Goal: Book appointment/travel/reservation

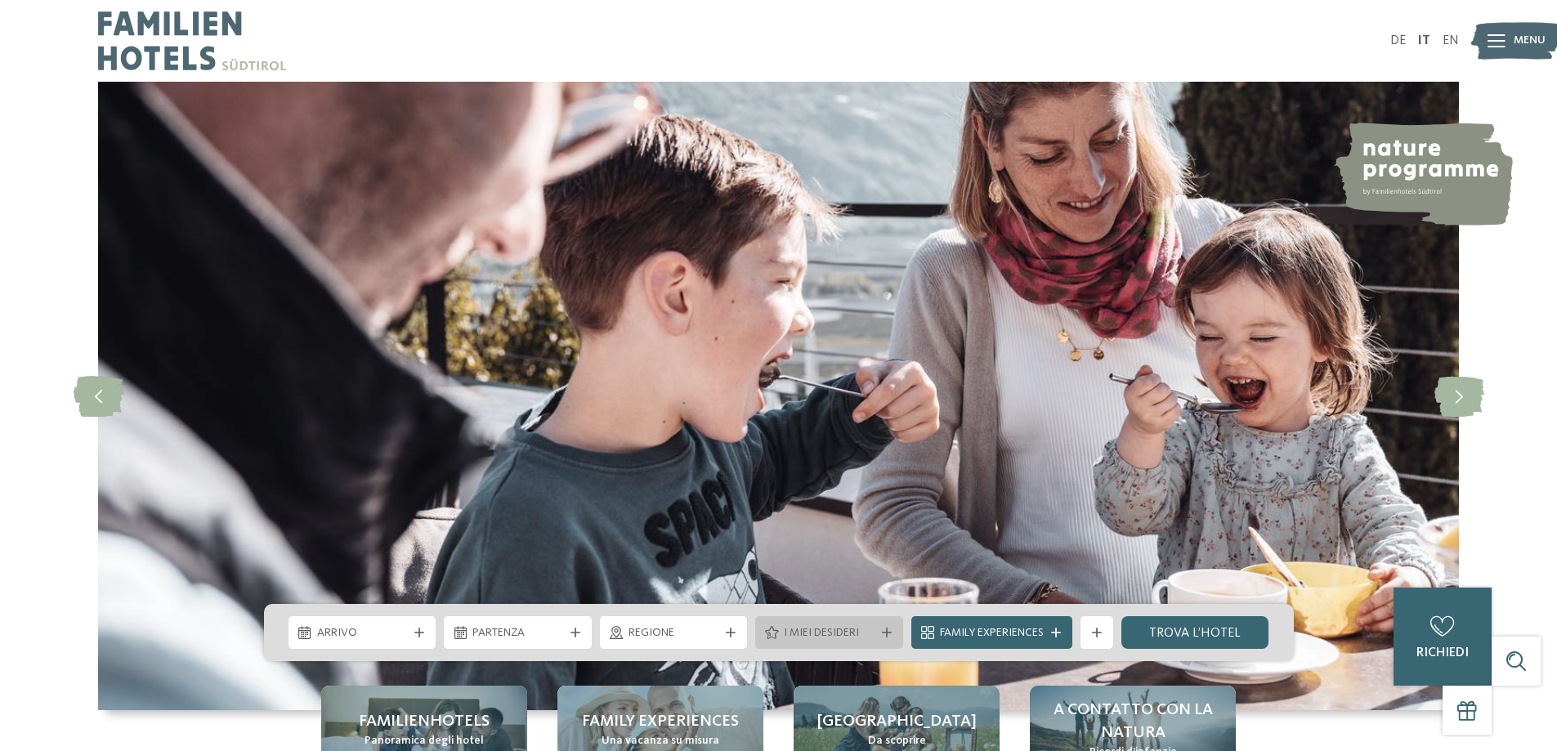
click at [867, 631] on span "I miei desideri" at bounding box center [829, 633] width 91 height 16
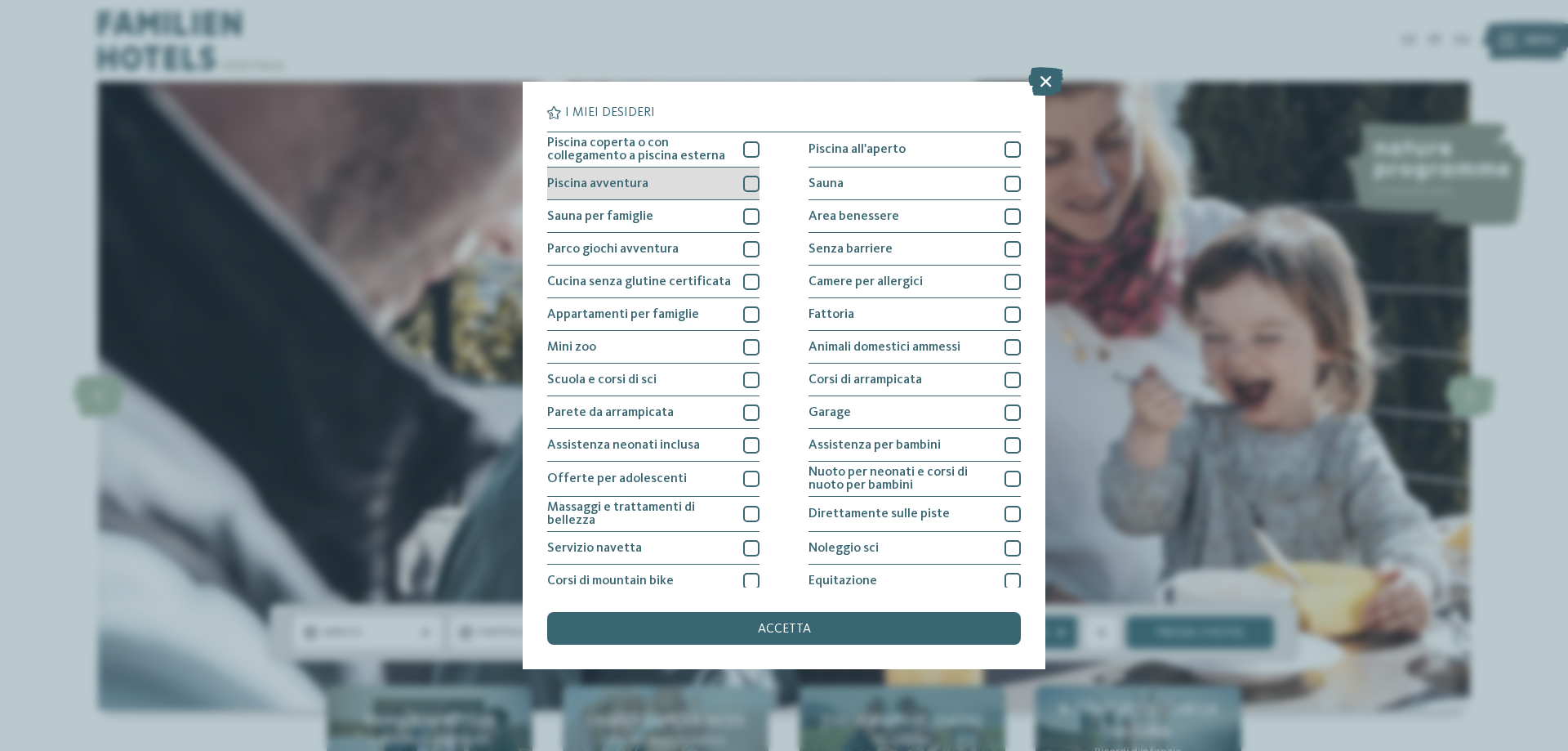
click at [749, 181] on div at bounding box center [752, 184] width 16 height 16
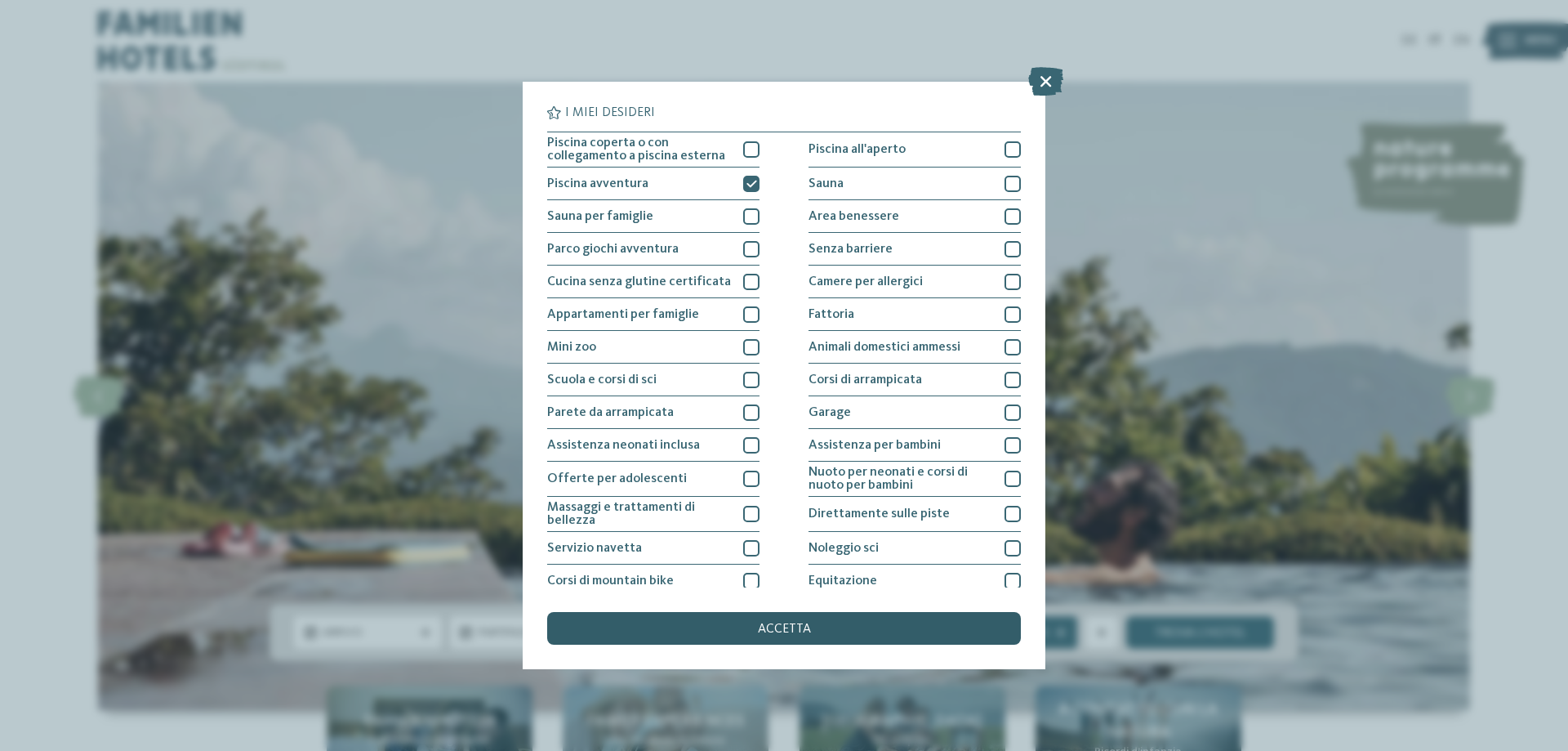
click at [815, 623] on div "accetta" at bounding box center [784, 628] width 474 height 33
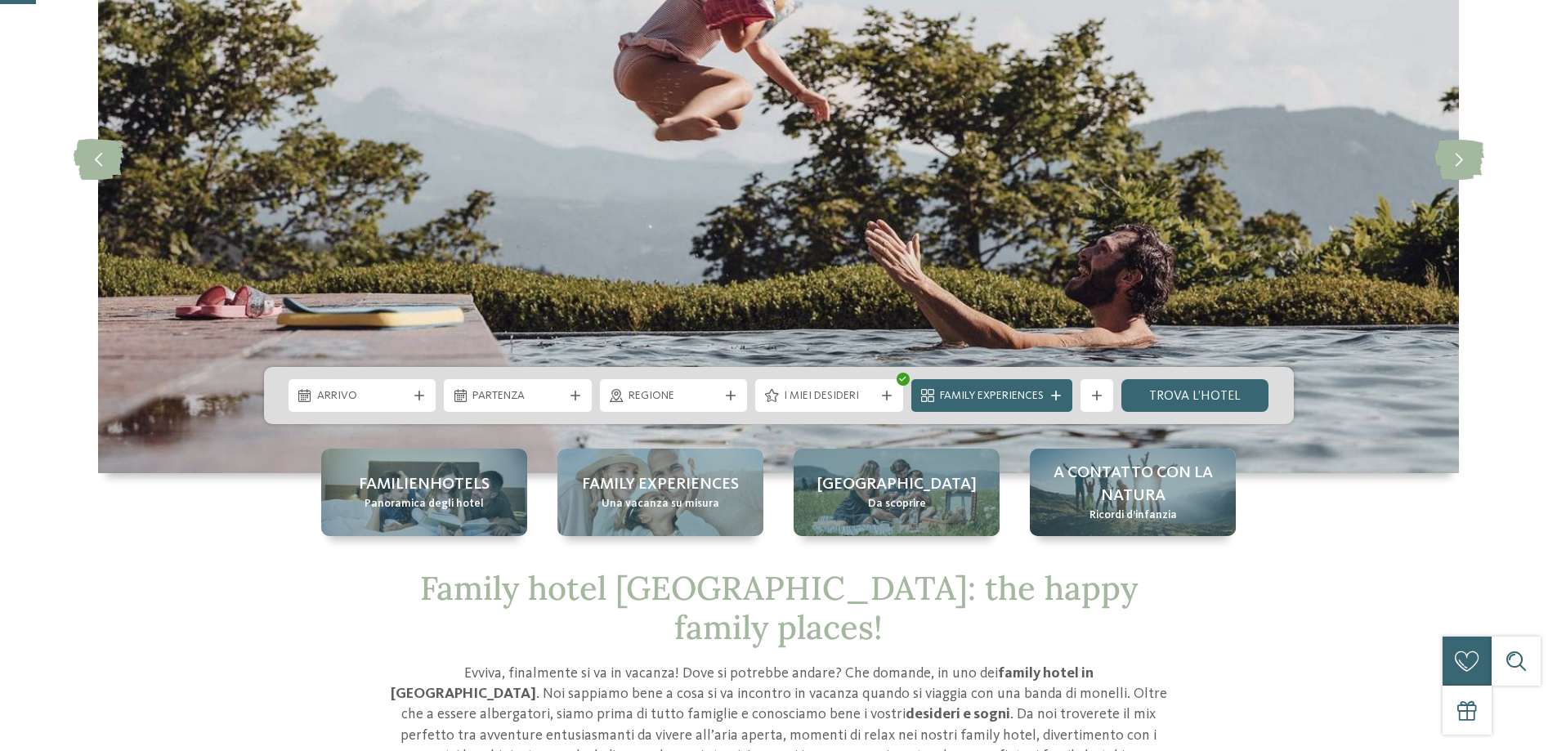
scroll to position [245, 0]
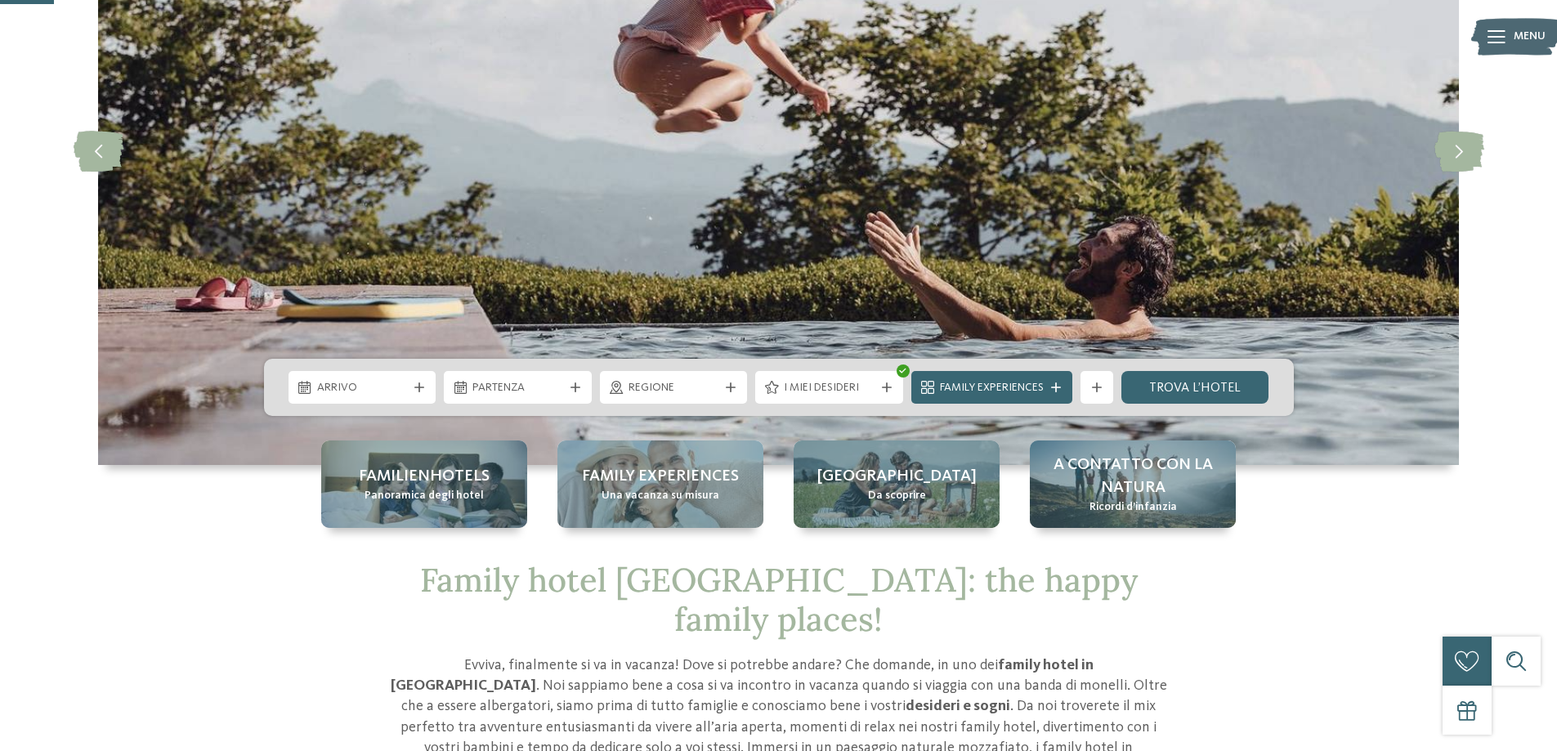
click at [414, 389] on icon at bounding box center [419, 387] width 10 height 10
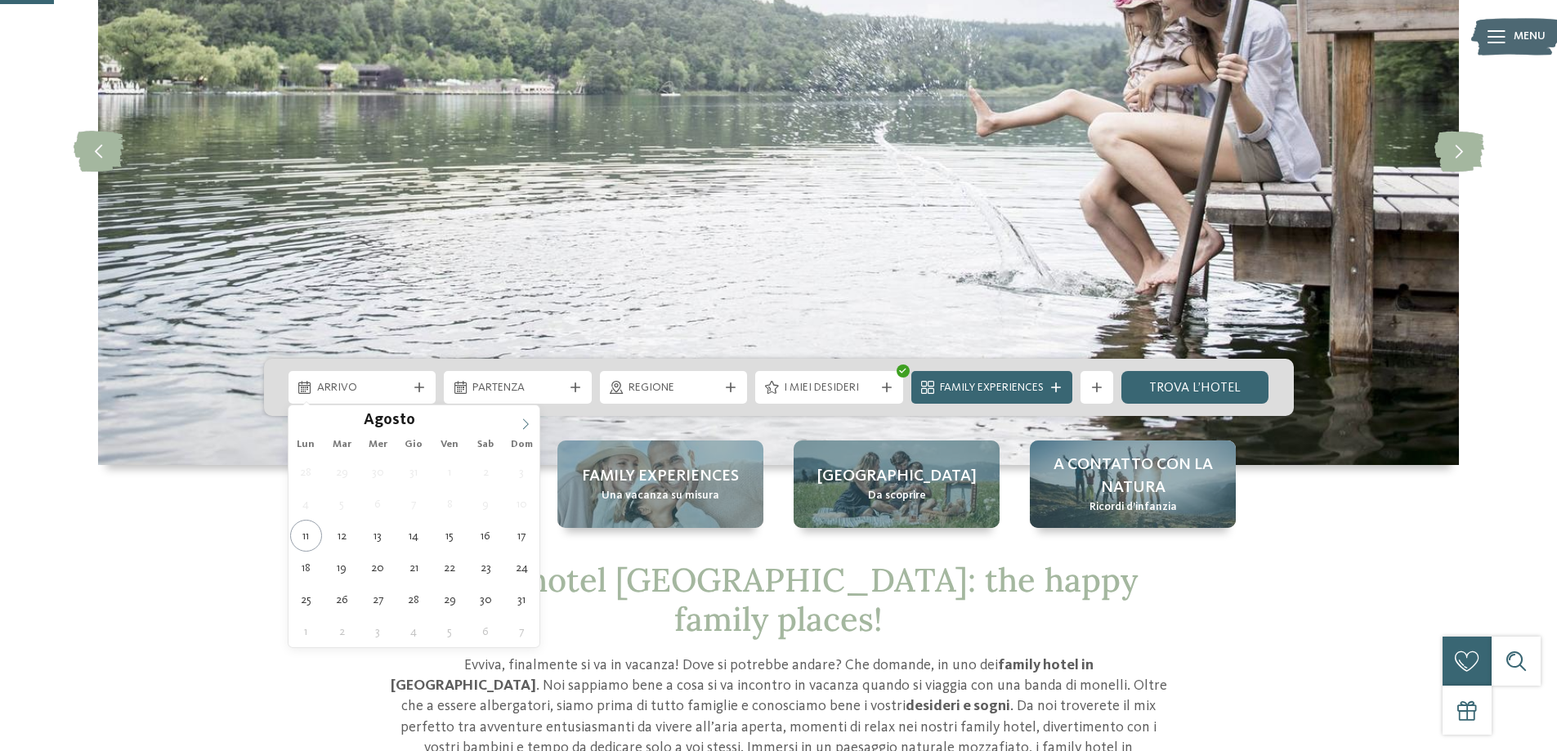
click at [530, 421] on icon at bounding box center [525, 423] width 11 height 11
click at [528, 421] on icon at bounding box center [525, 423] width 11 height 11
type div "12.10.2025"
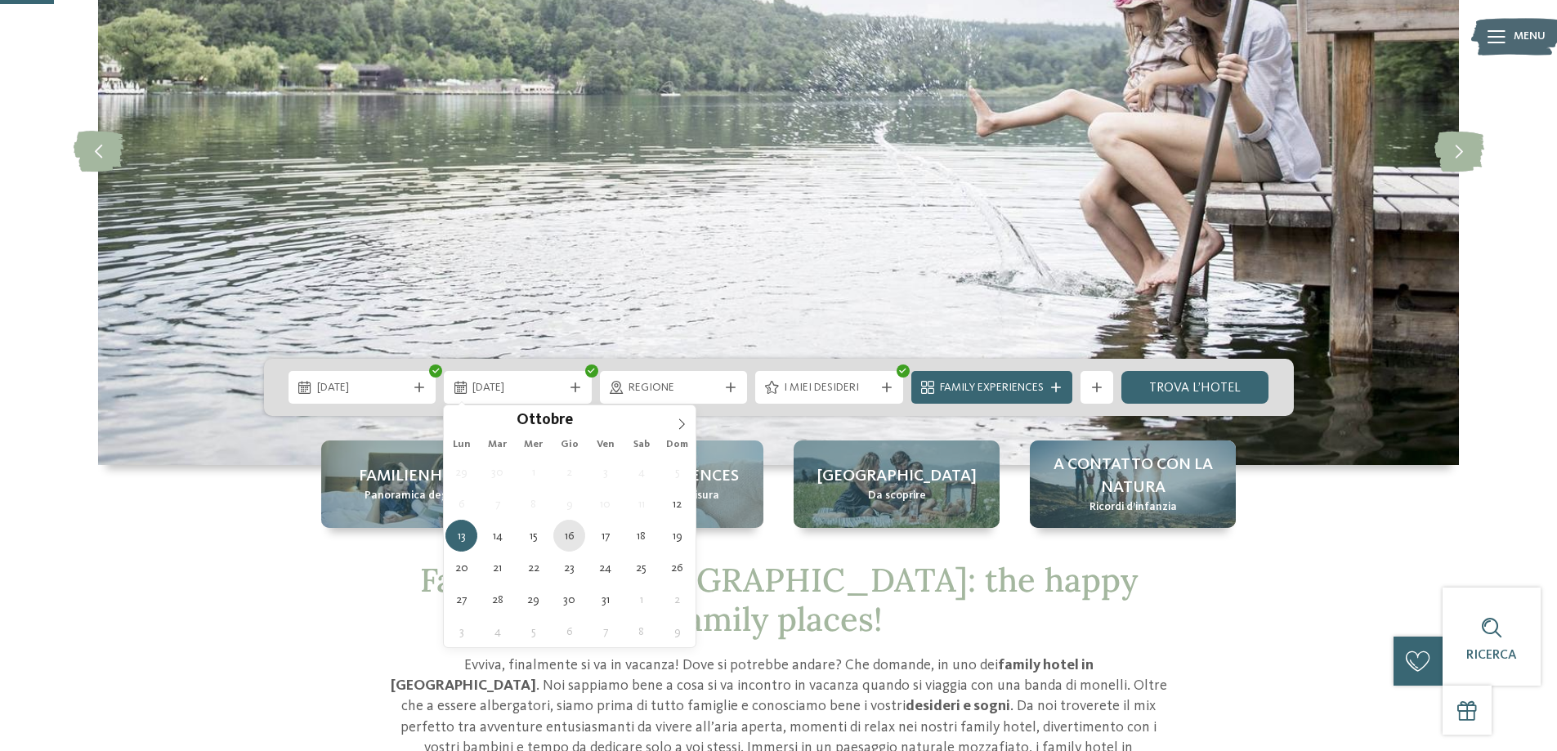
type div "16.10.2025"
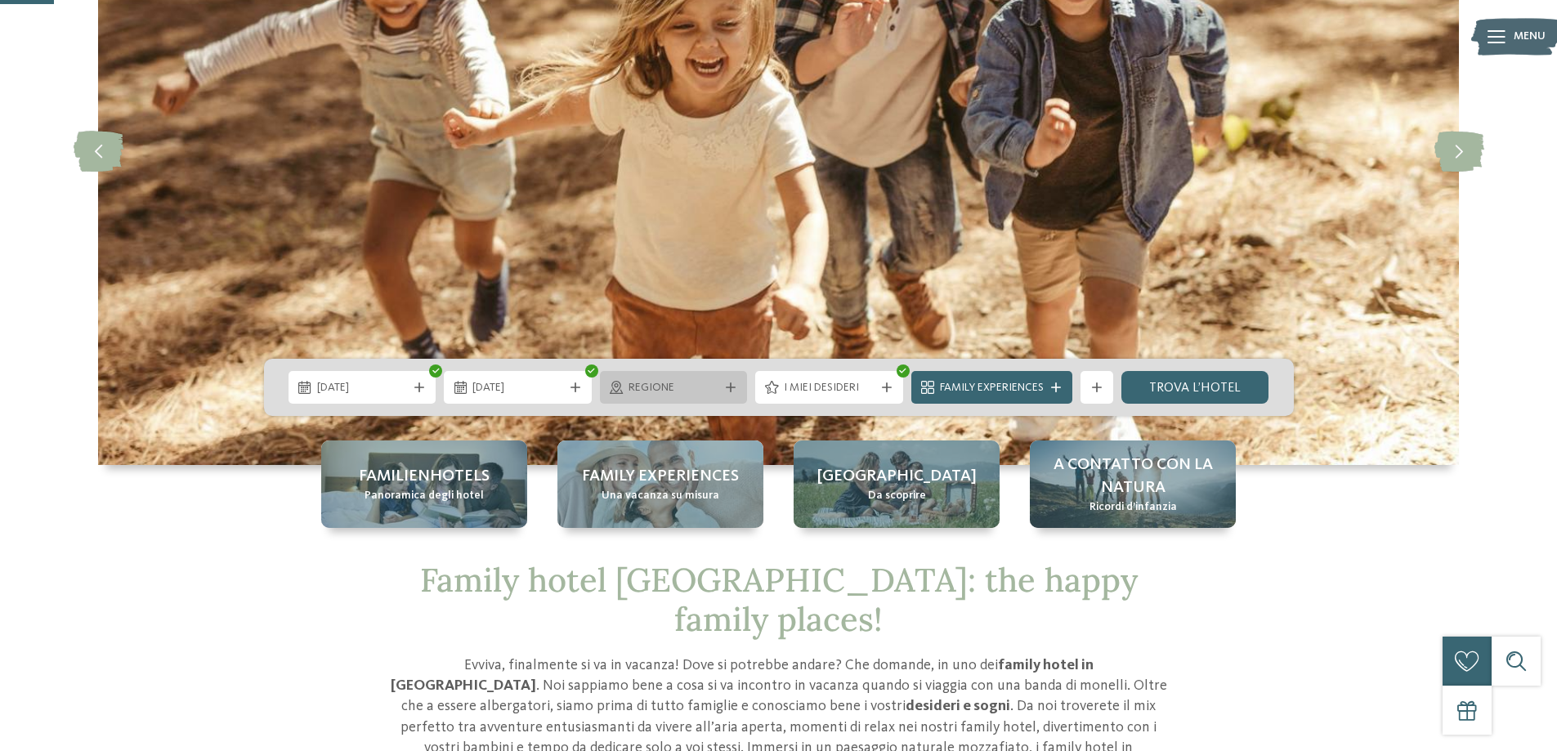
click at [732, 380] on div "Regione" at bounding box center [674, 387] width 148 height 33
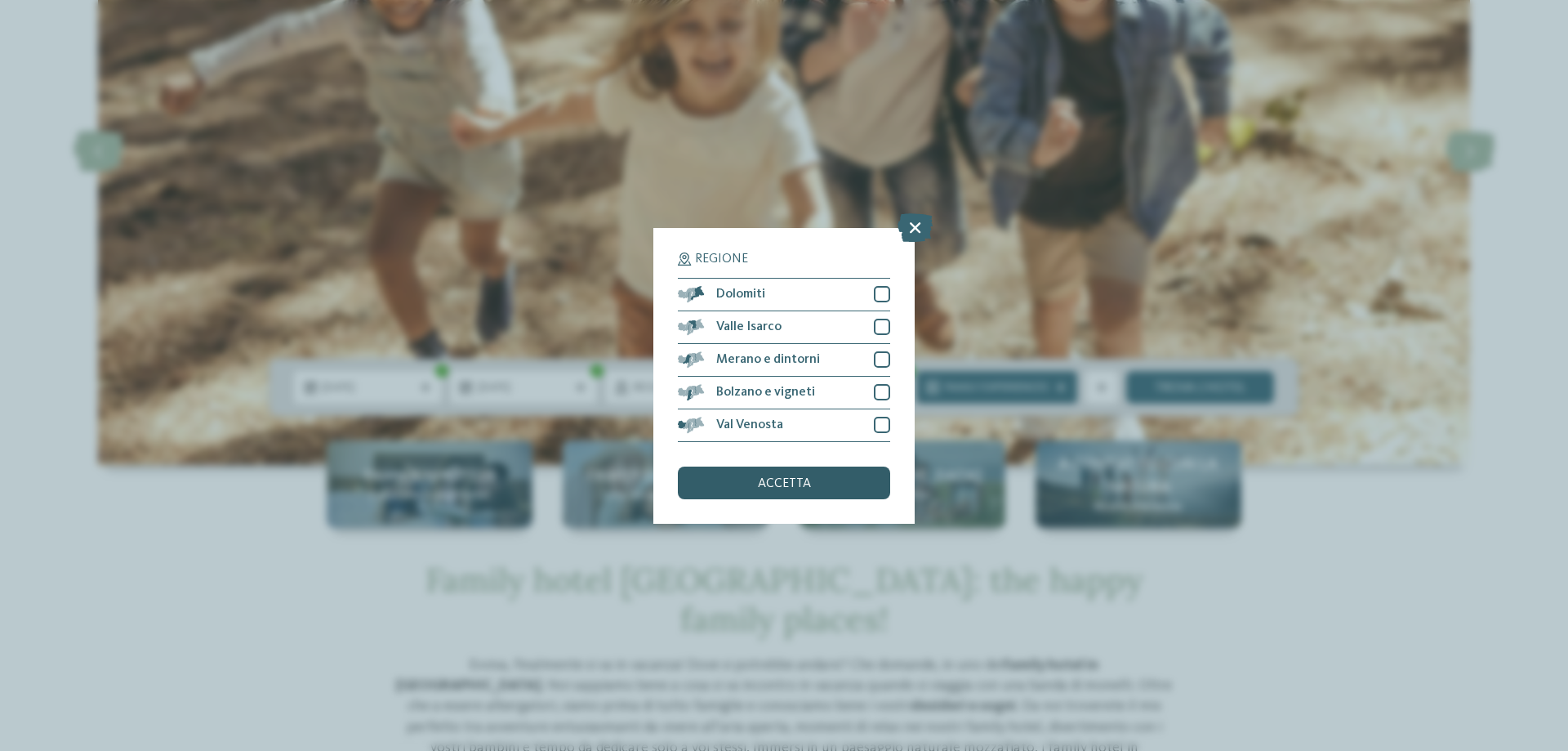
click at [808, 484] on span "accetta" at bounding box center [784, 483] width 53 height 13
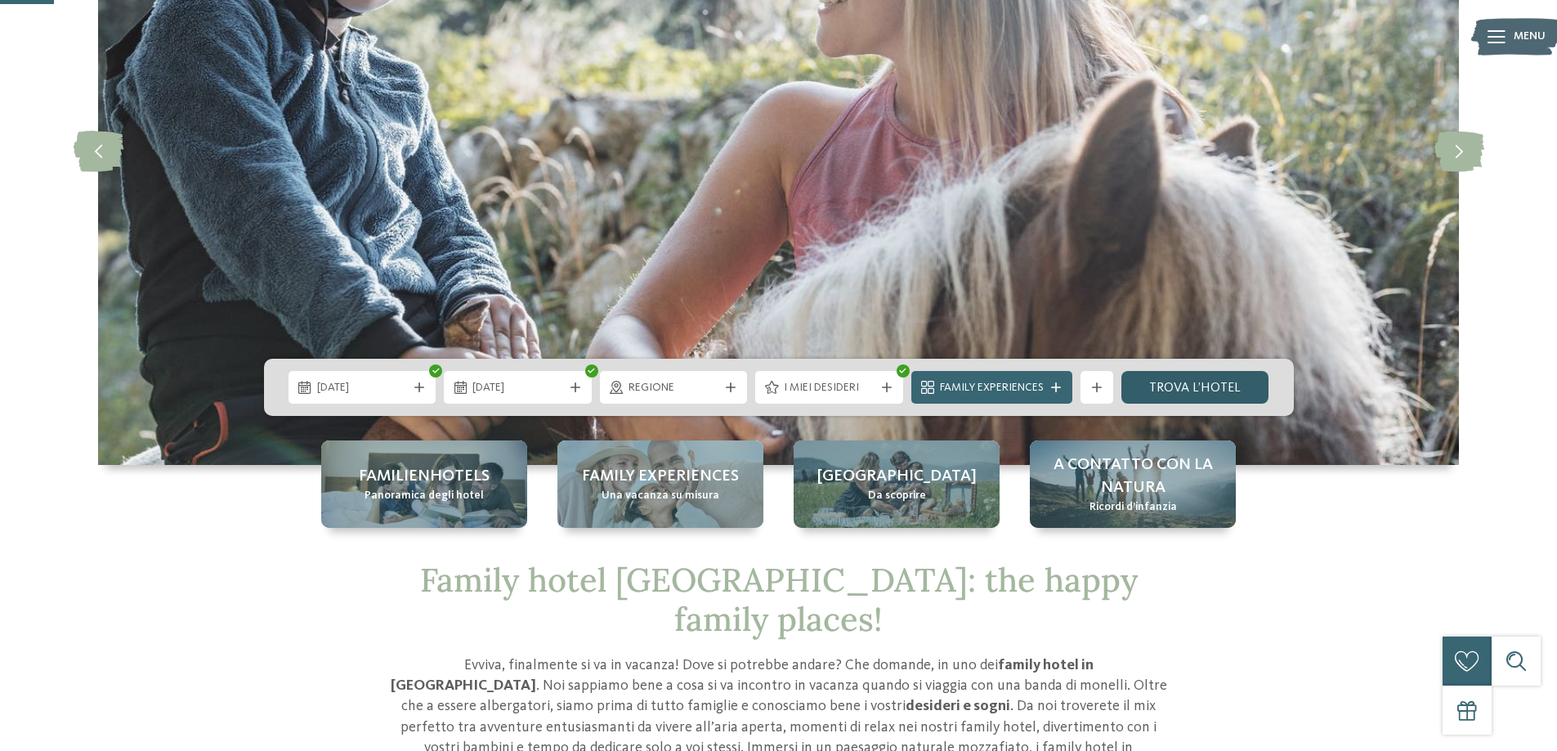
click at [1193, 385] on link "trova l’hotel" at bounding box center [1195, 387] width 148 height 33
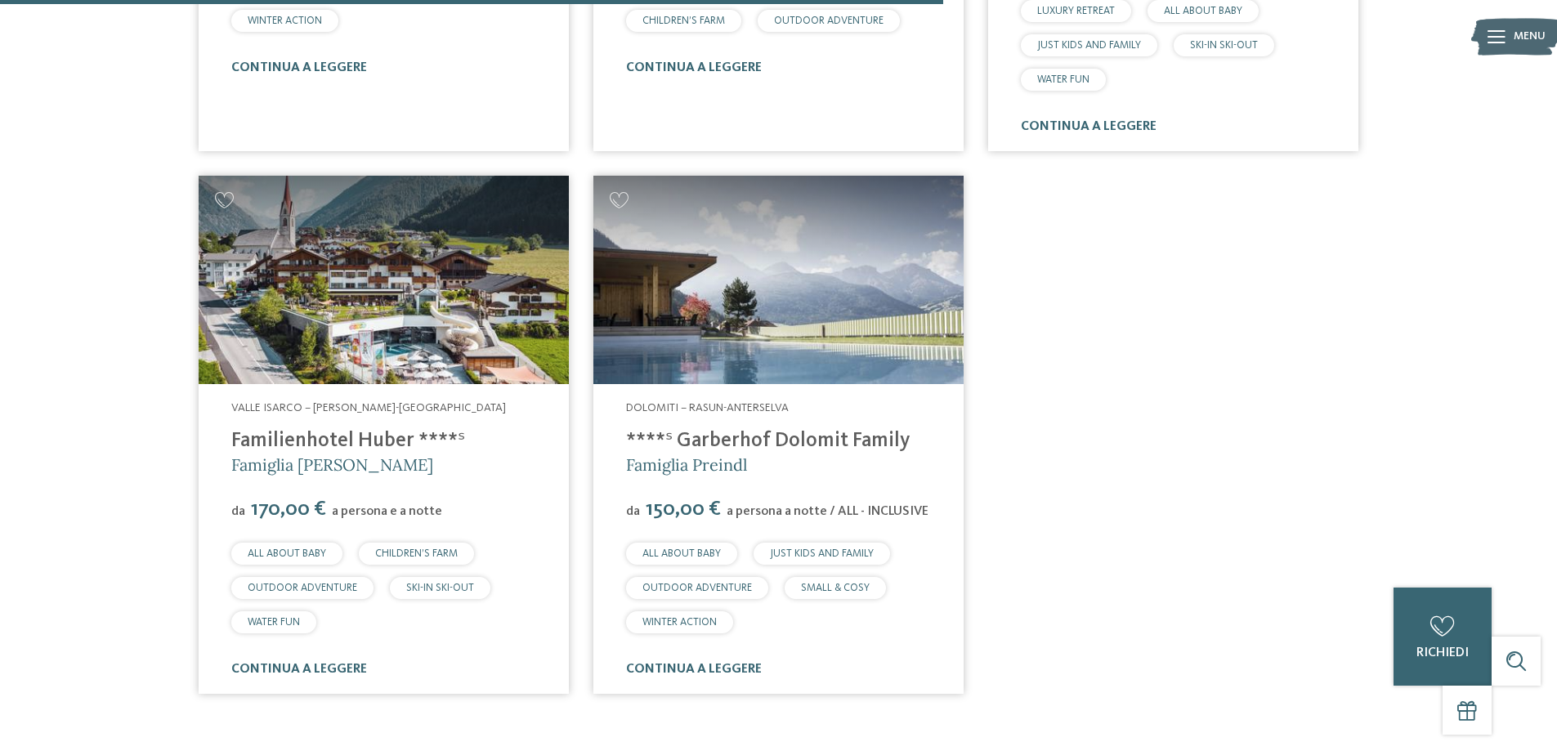
scroll to position [1598, 0]
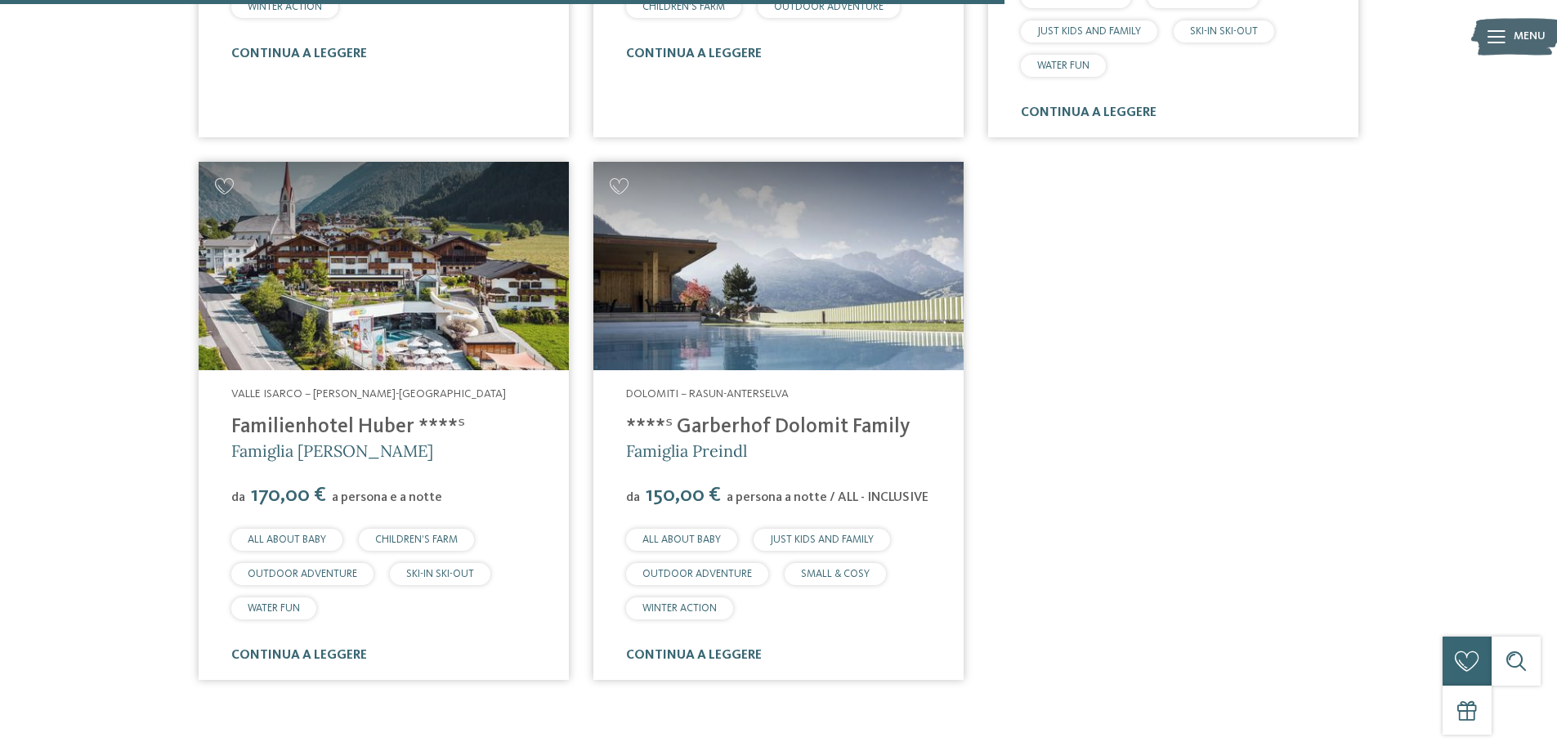
click at [765, 420] on link "****ˢ Garberhof Dolomit Family" at bounding box center [768, 427] width 284 height 20
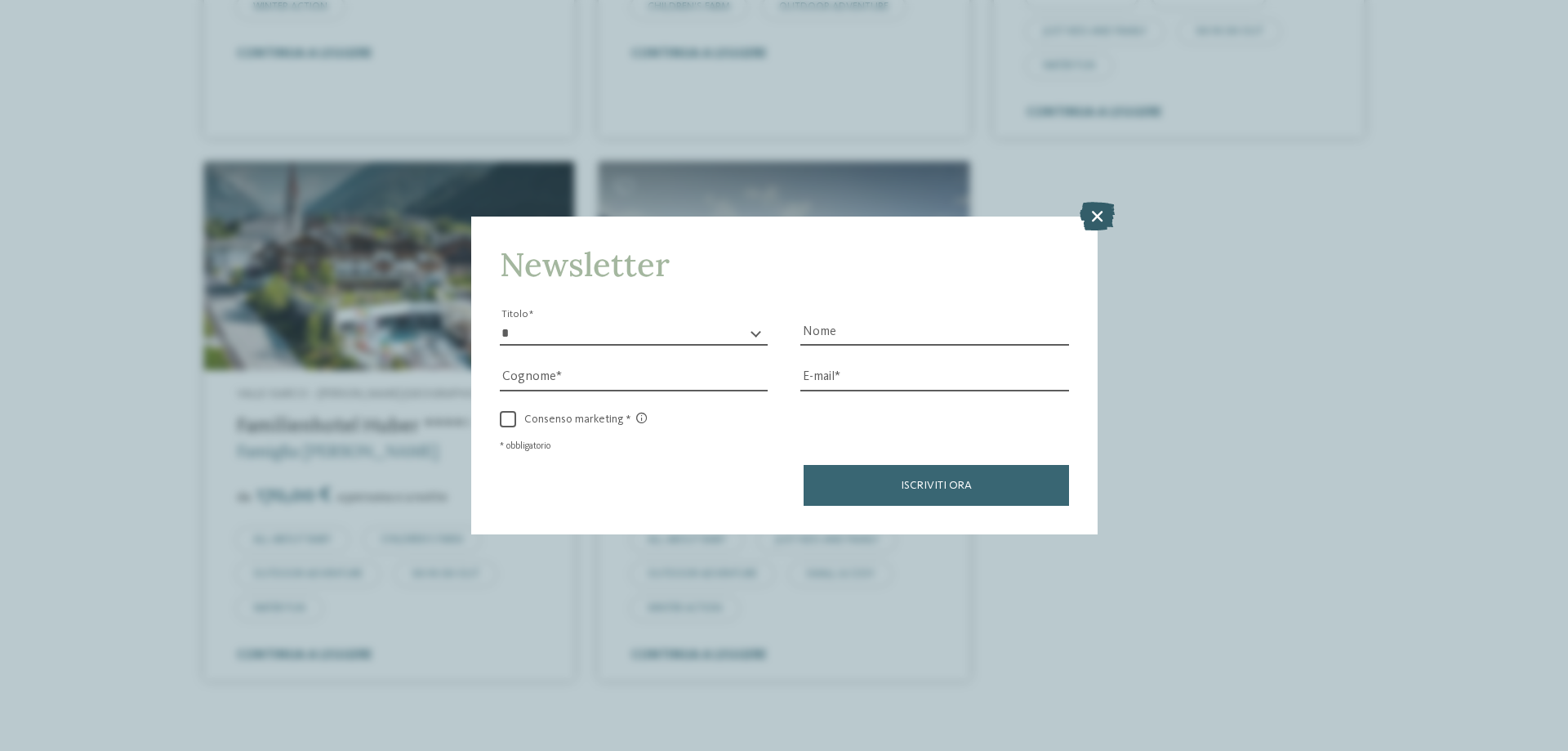
click at [1095, 214] on icon at bounding box center [1096, 216] width 35 height 29
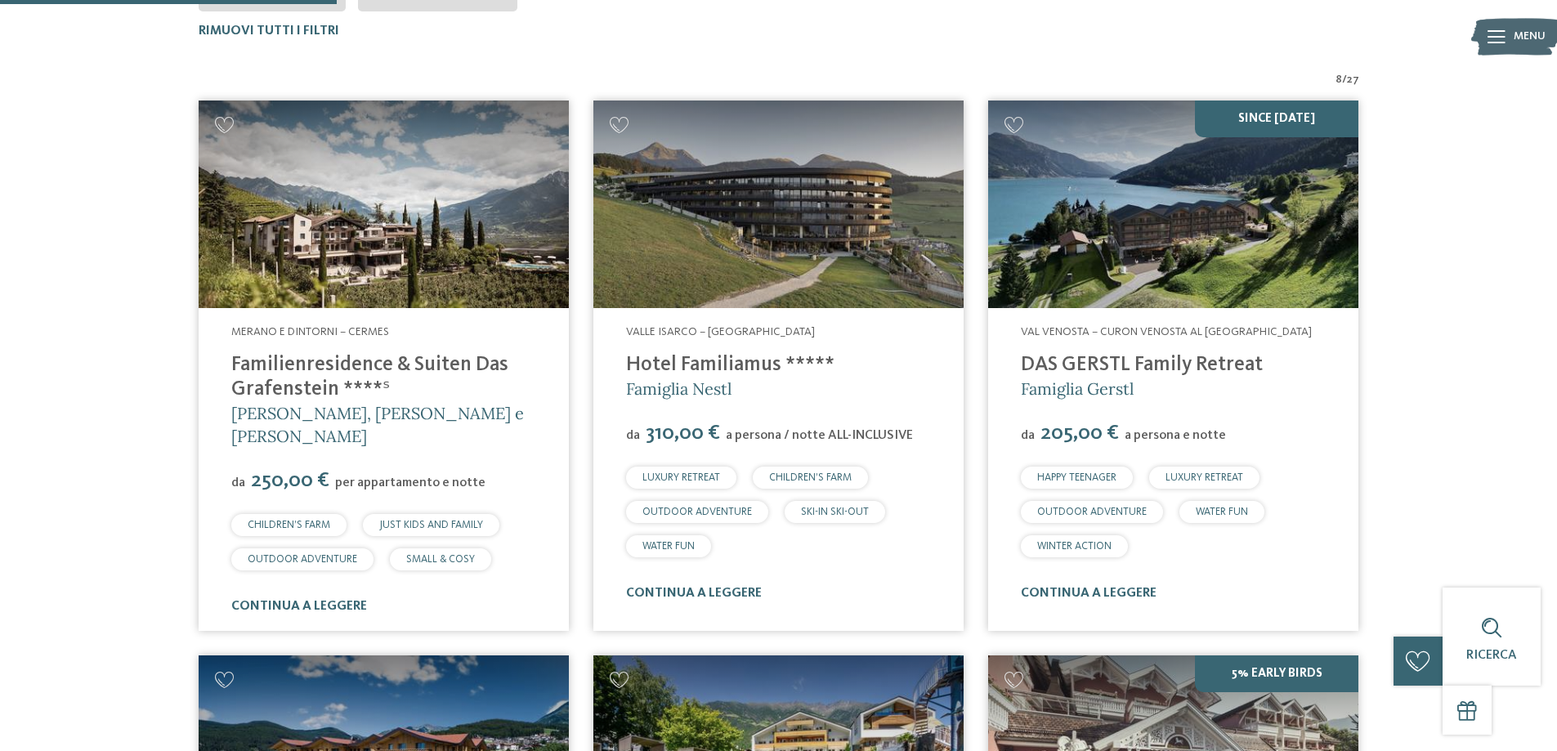
scroll to position [536, 0]
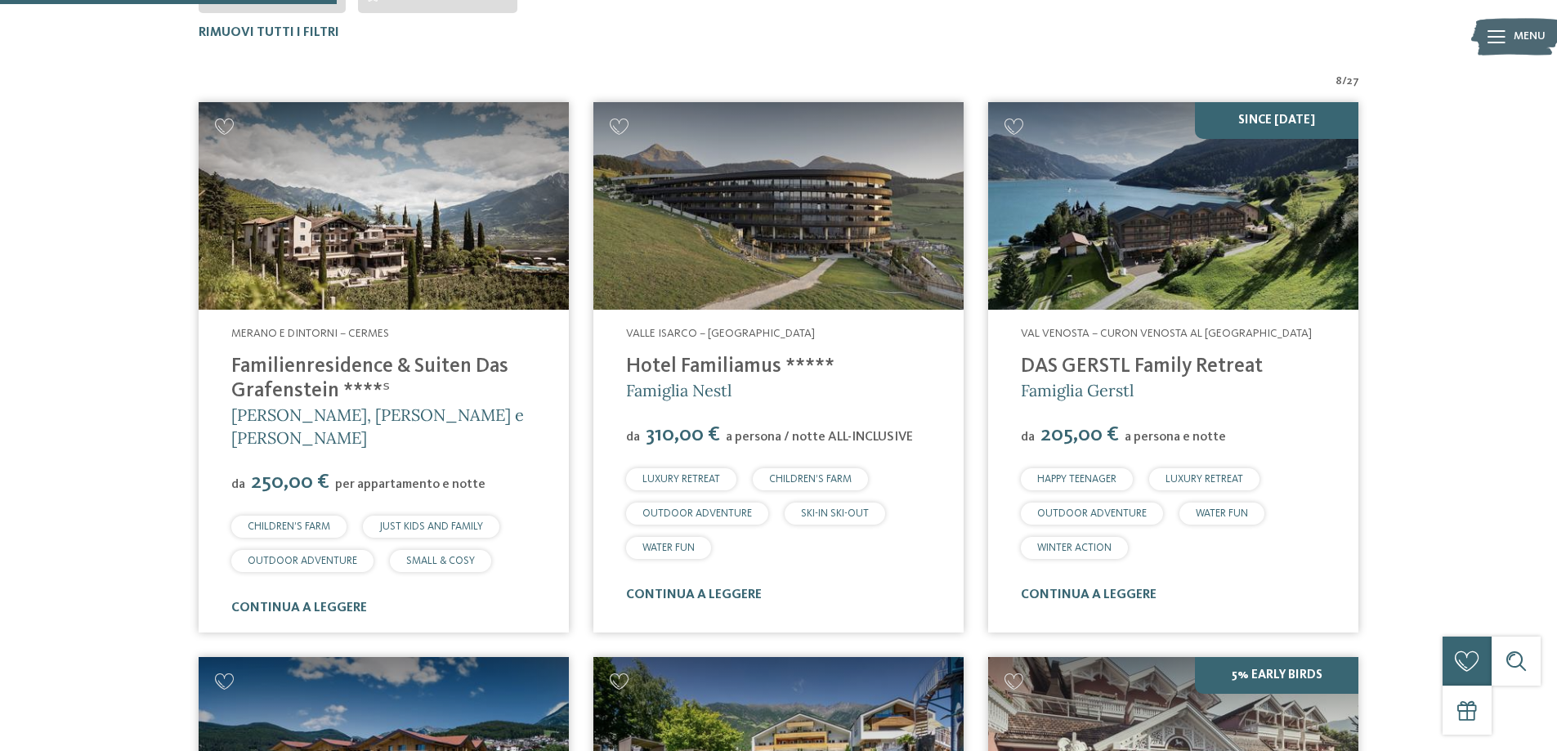
click at [1116, 364] on link "DAS GERSTL Family Retreat" at bounding box center [1142, 366] width 242 height 20
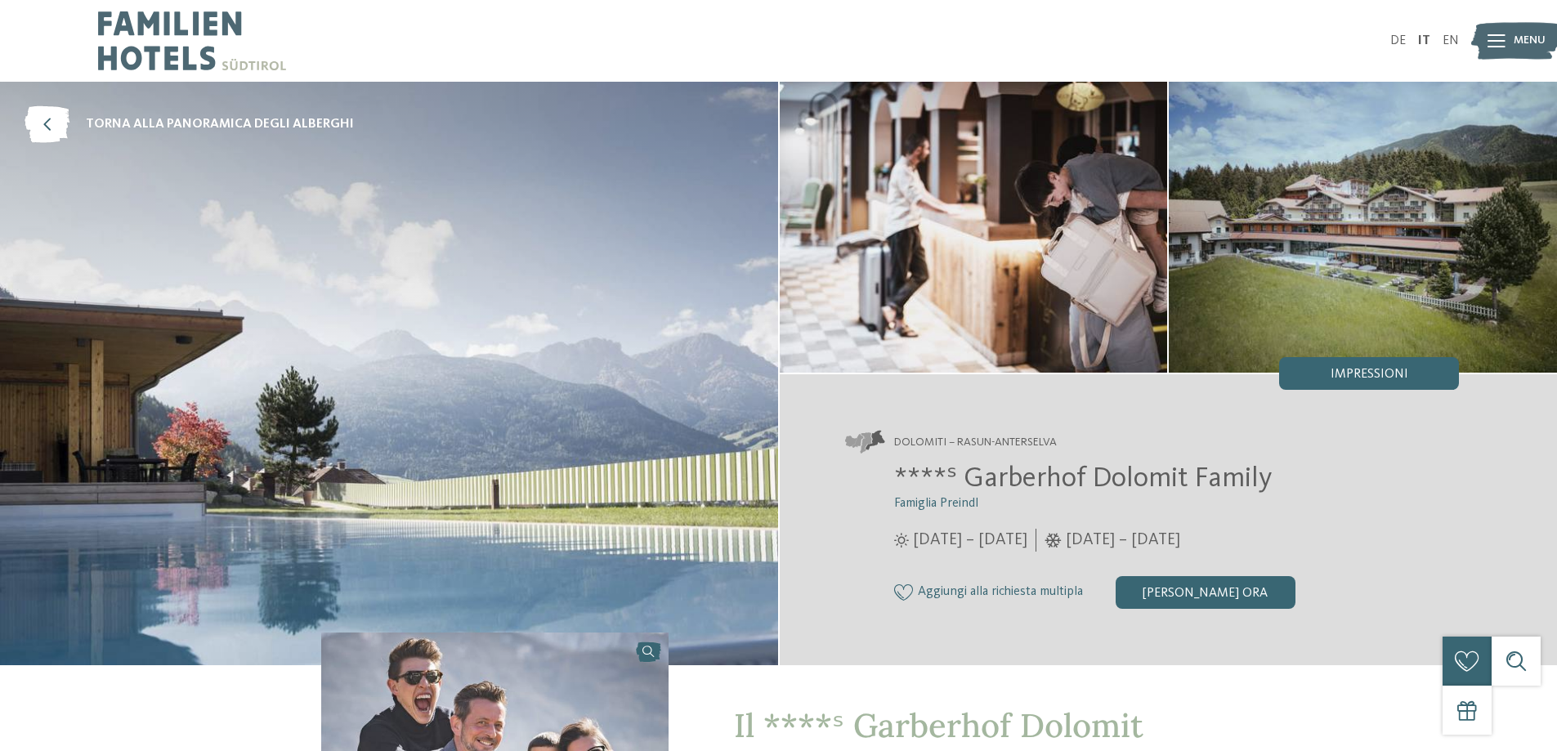
click at [1215, 235] on img at bounding box center [1362, 227] width 388 height 291
click at [1408, 384] on div "Impressioni" at bounding box center [1369, 373] width 180 height 33
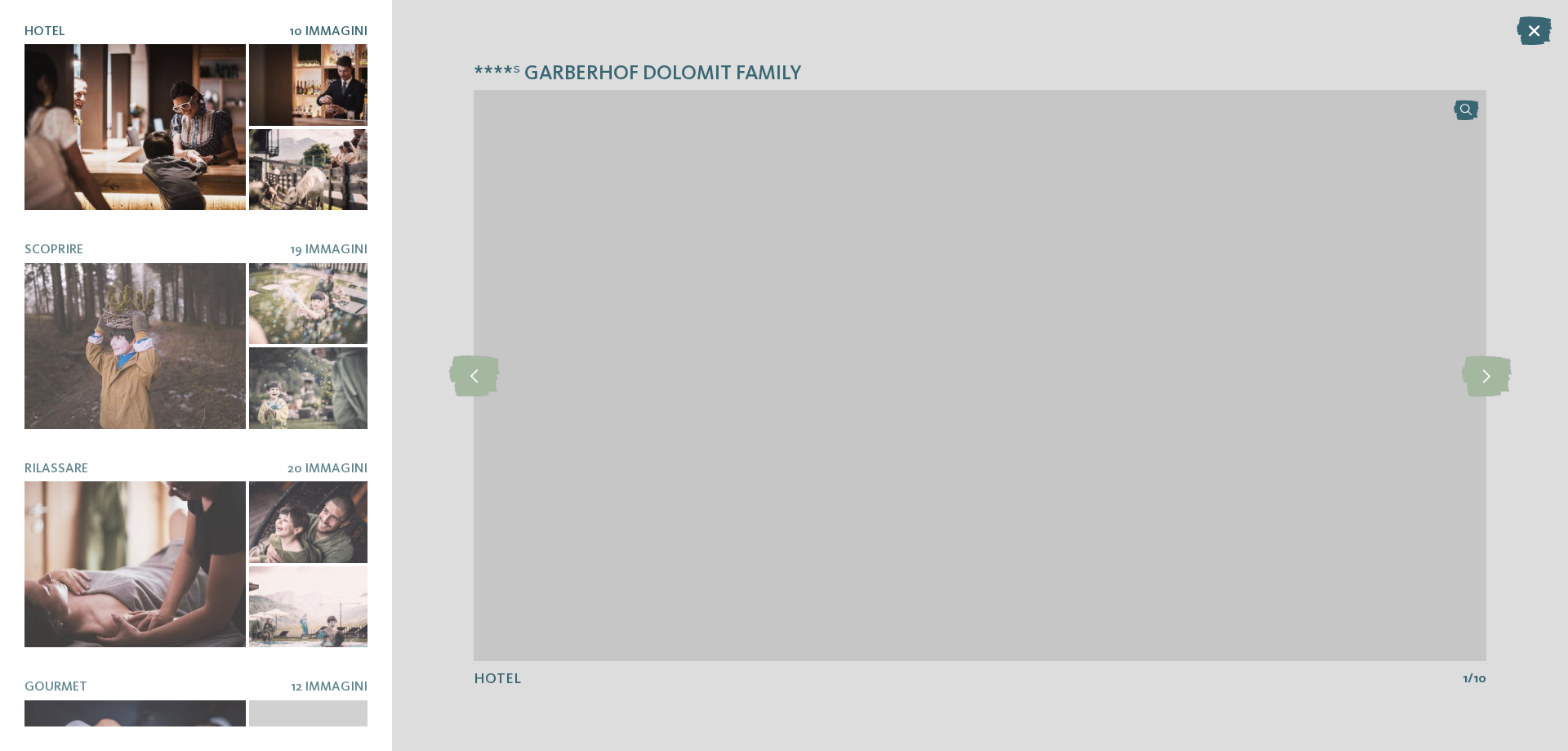
click at [1395, 366] on img at bounding box center [979, 375] width 1012 height 571
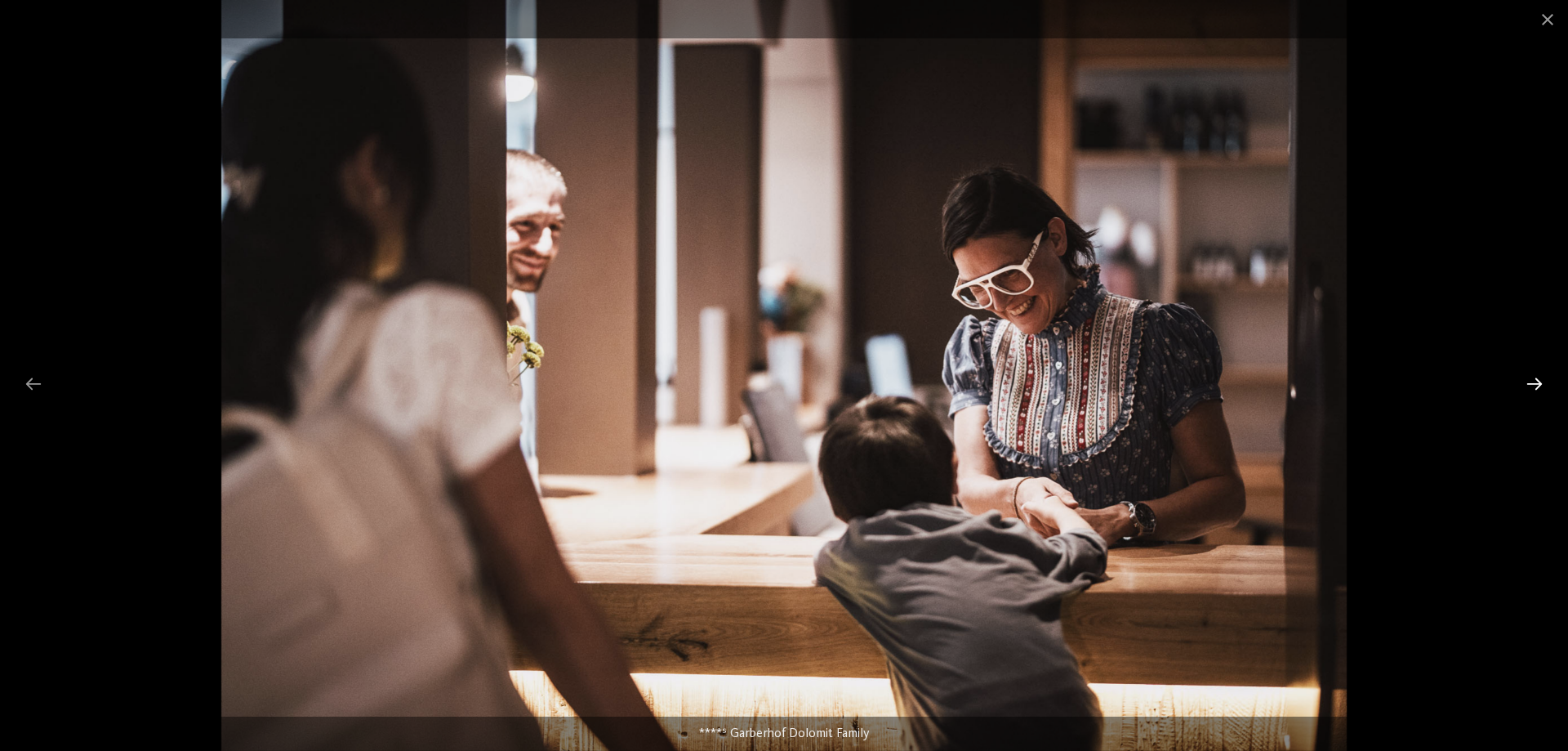
click at [1534, 379] on div at bounding box center [1534, 384] width 34 height 32
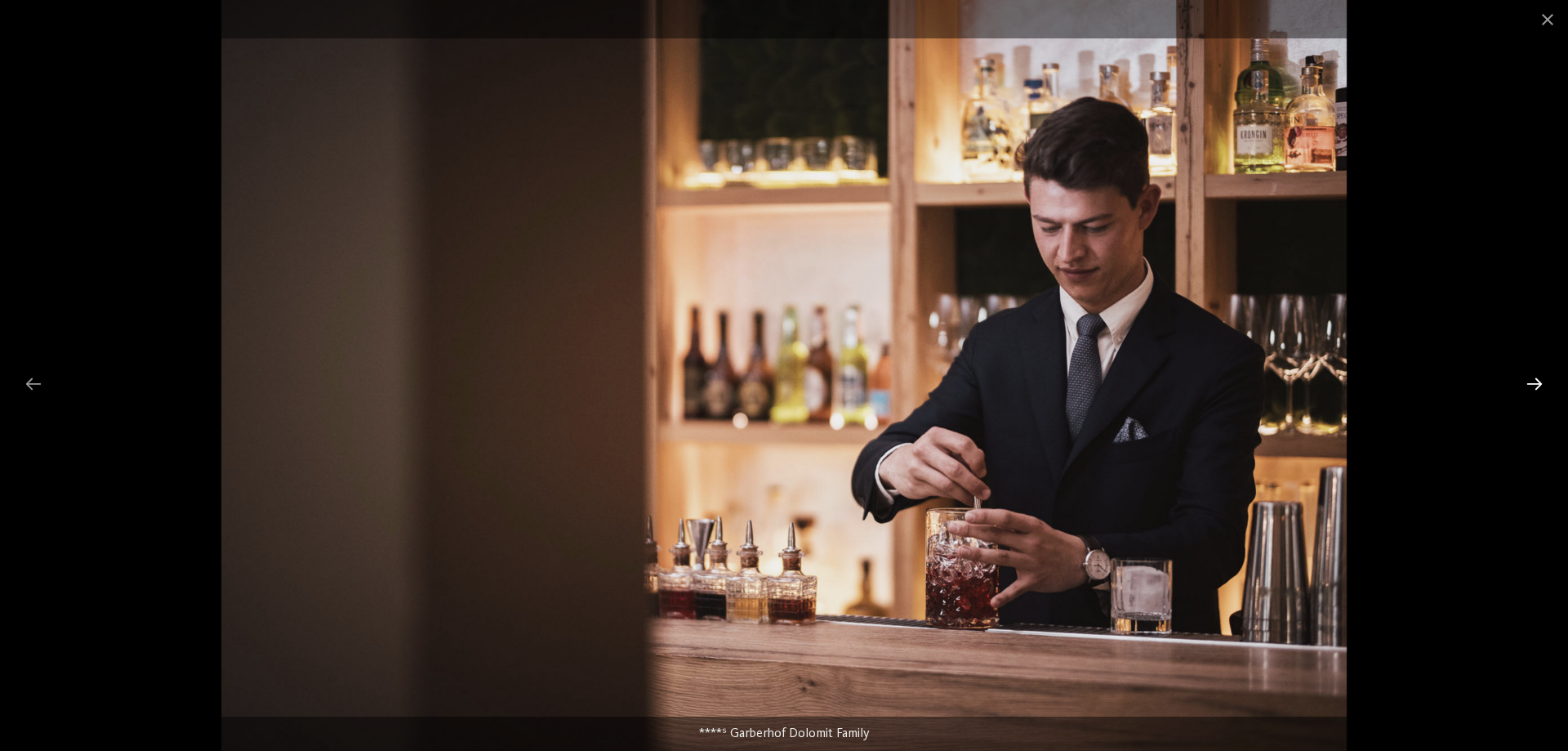
click at [1534, 379] on div at bounding box center [1534, 384] width 34 height 32
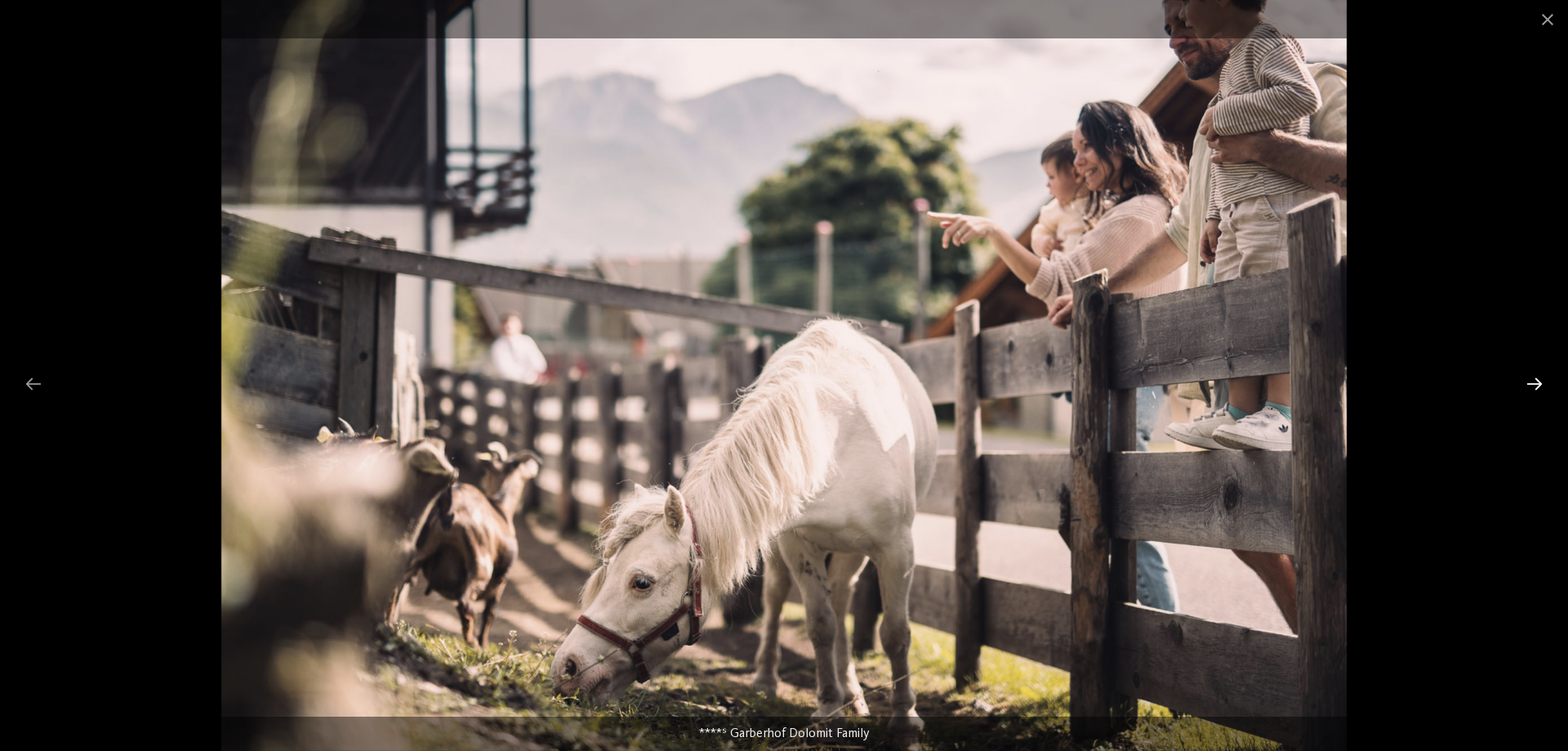
click at [1534, 379] on div at bounding box center [1534, 384] width 34 height 32
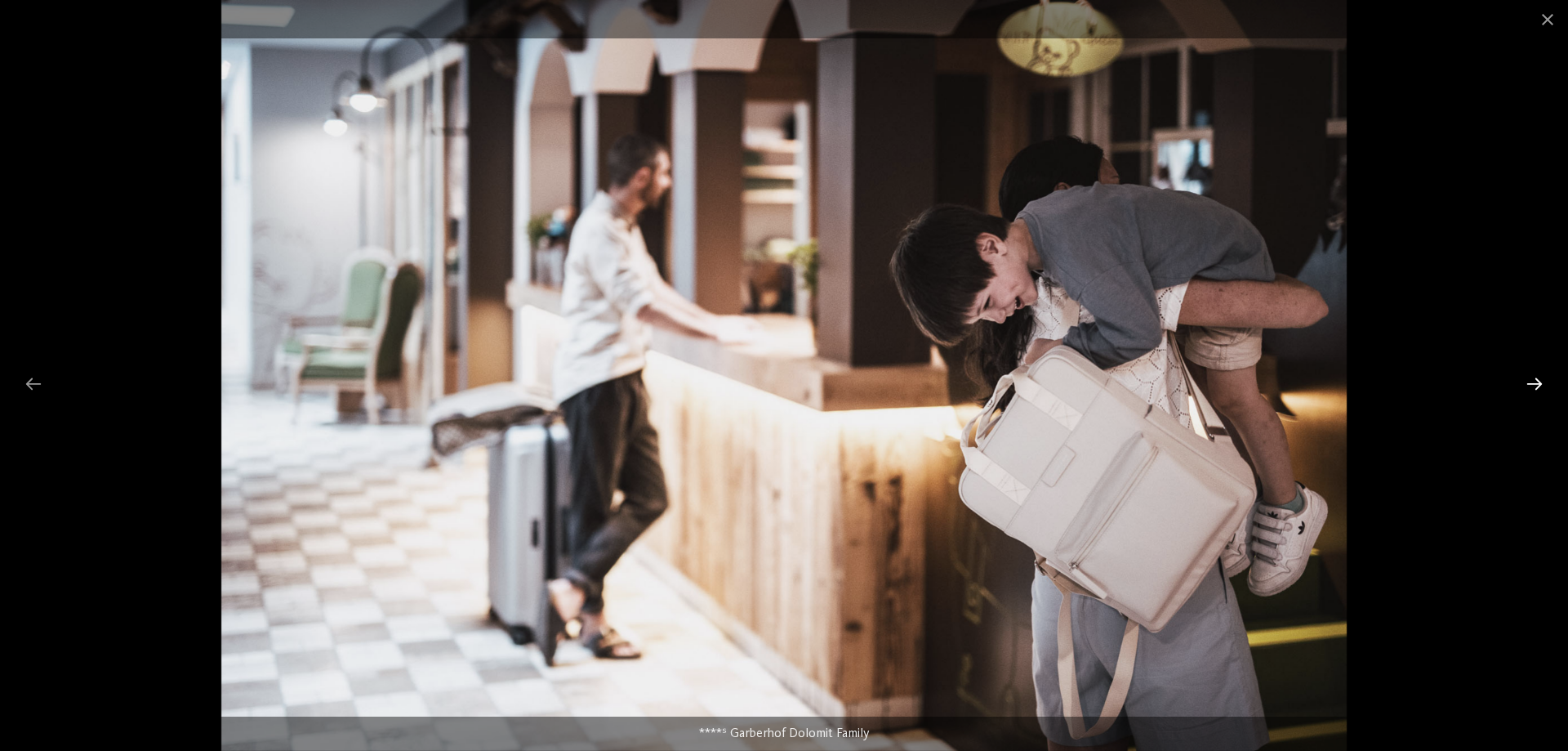
click at [1534, 379] on div at bounding box center [1534, 384] width 34 height 32
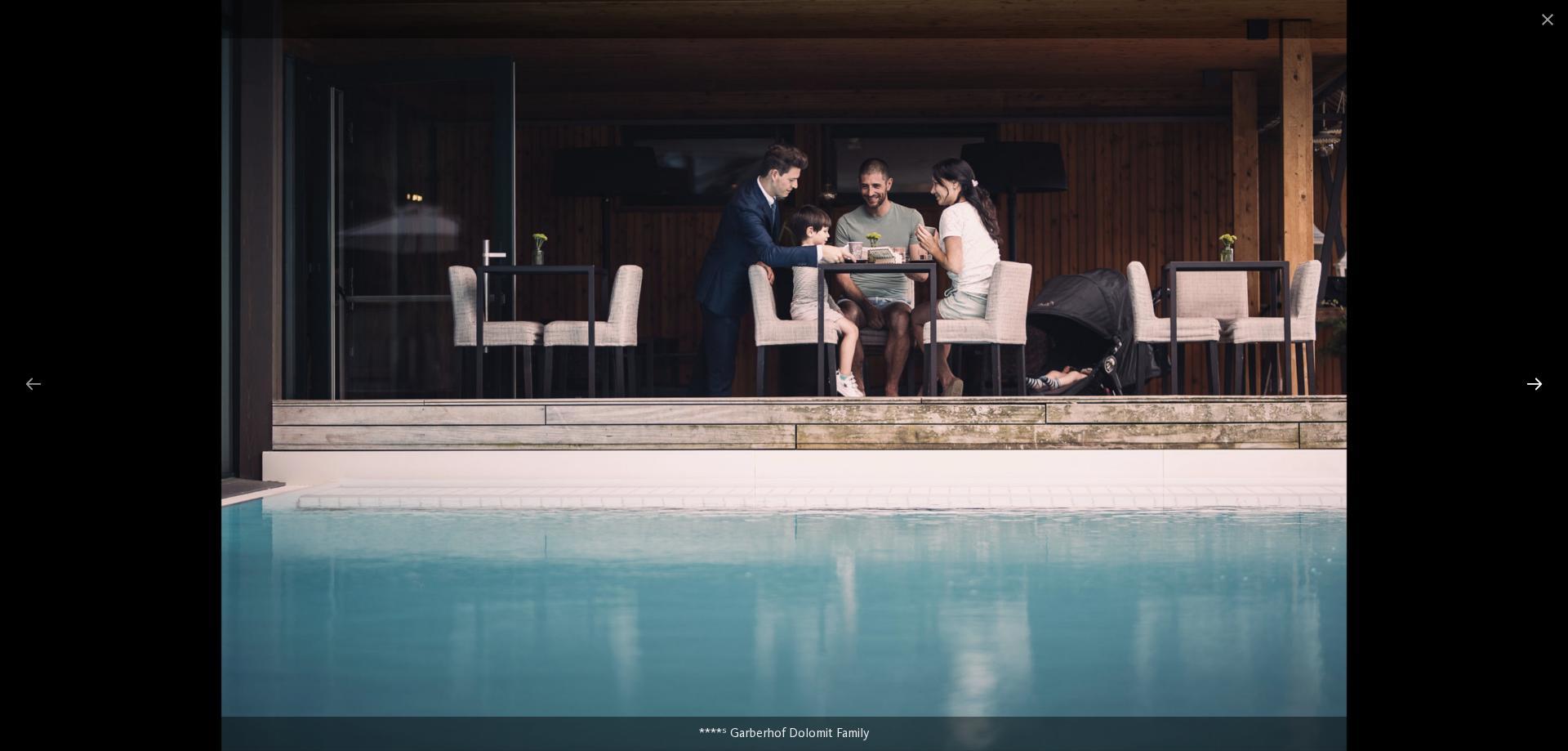
click at [1534, 379] on div at bounding box center [1534, 384] width 34 height 32
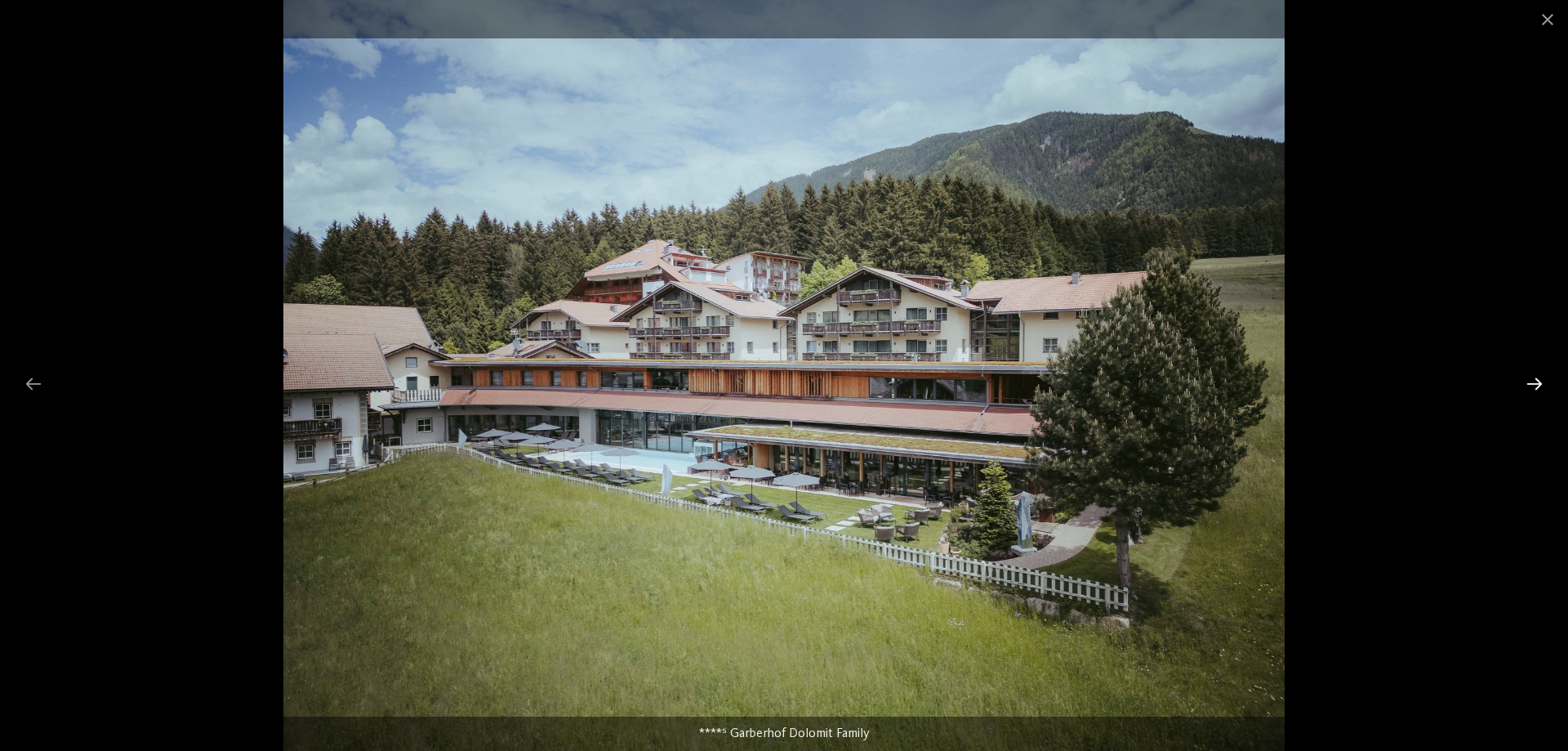
click at [1534, 379] on div at bounding box center [1534, 384] width 34 height 32
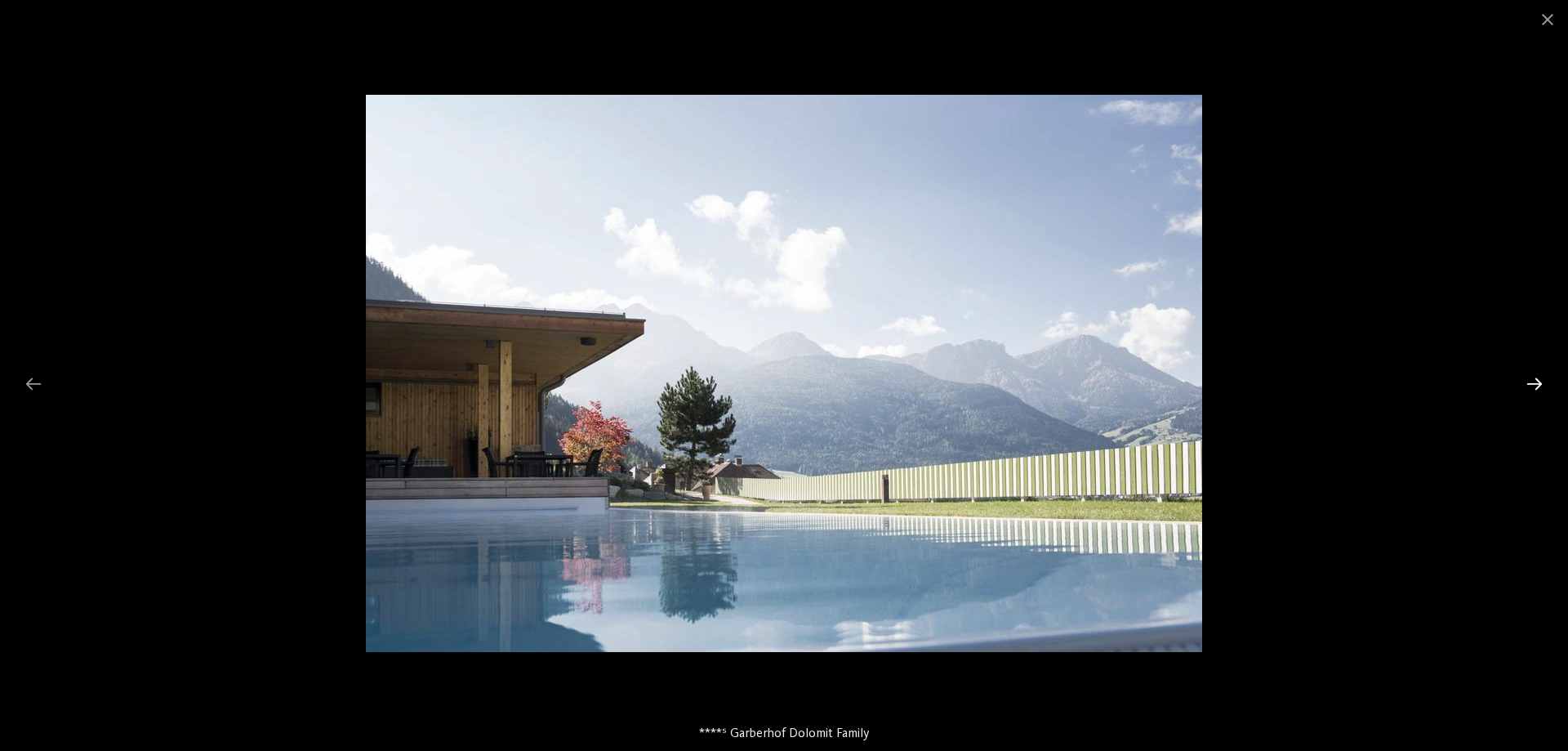
click at [1534, 379] on div at bounding box center [1534, 384] width 34 height 32
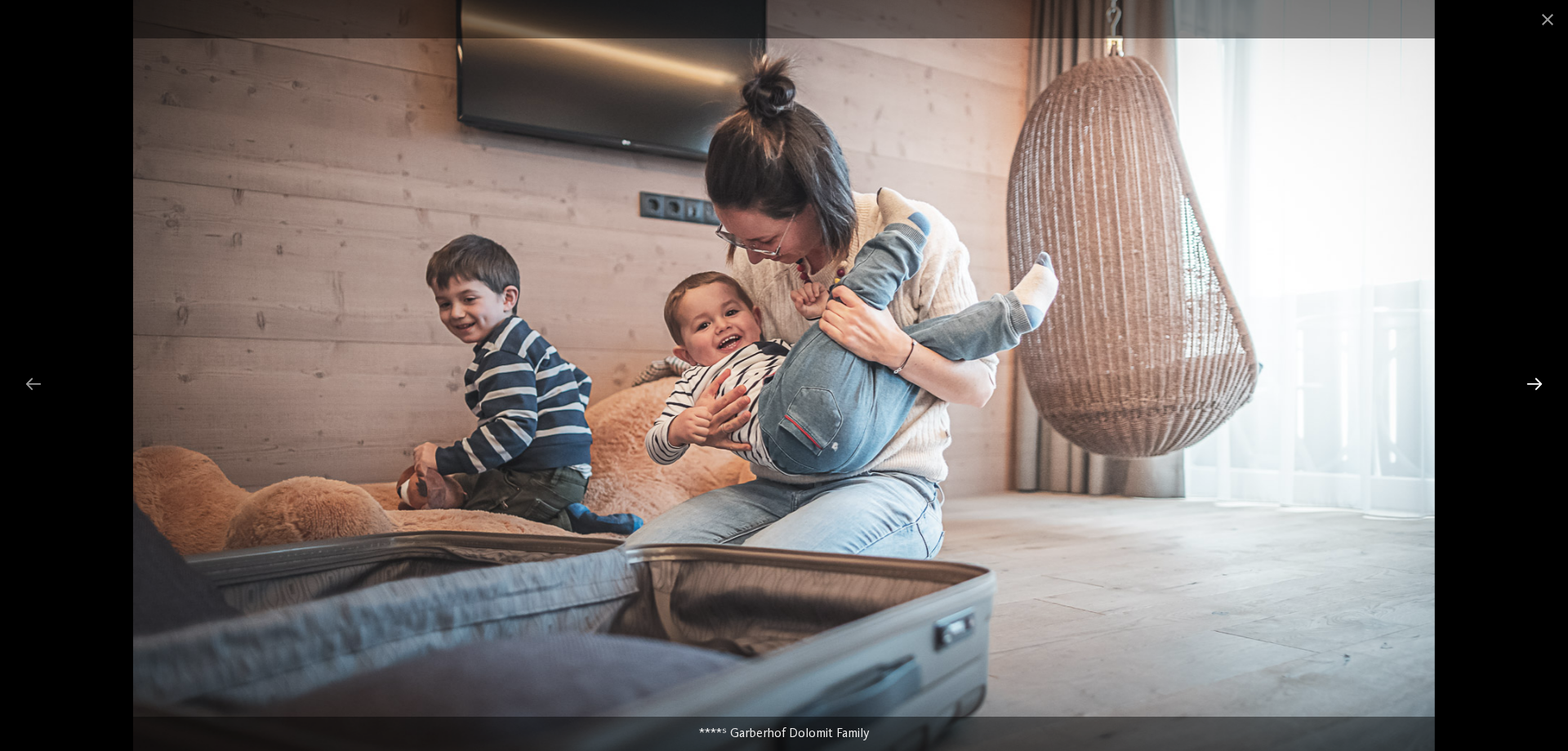
click at [1534, 379] on div at bounding box center [1534, 384] width 34 height 32
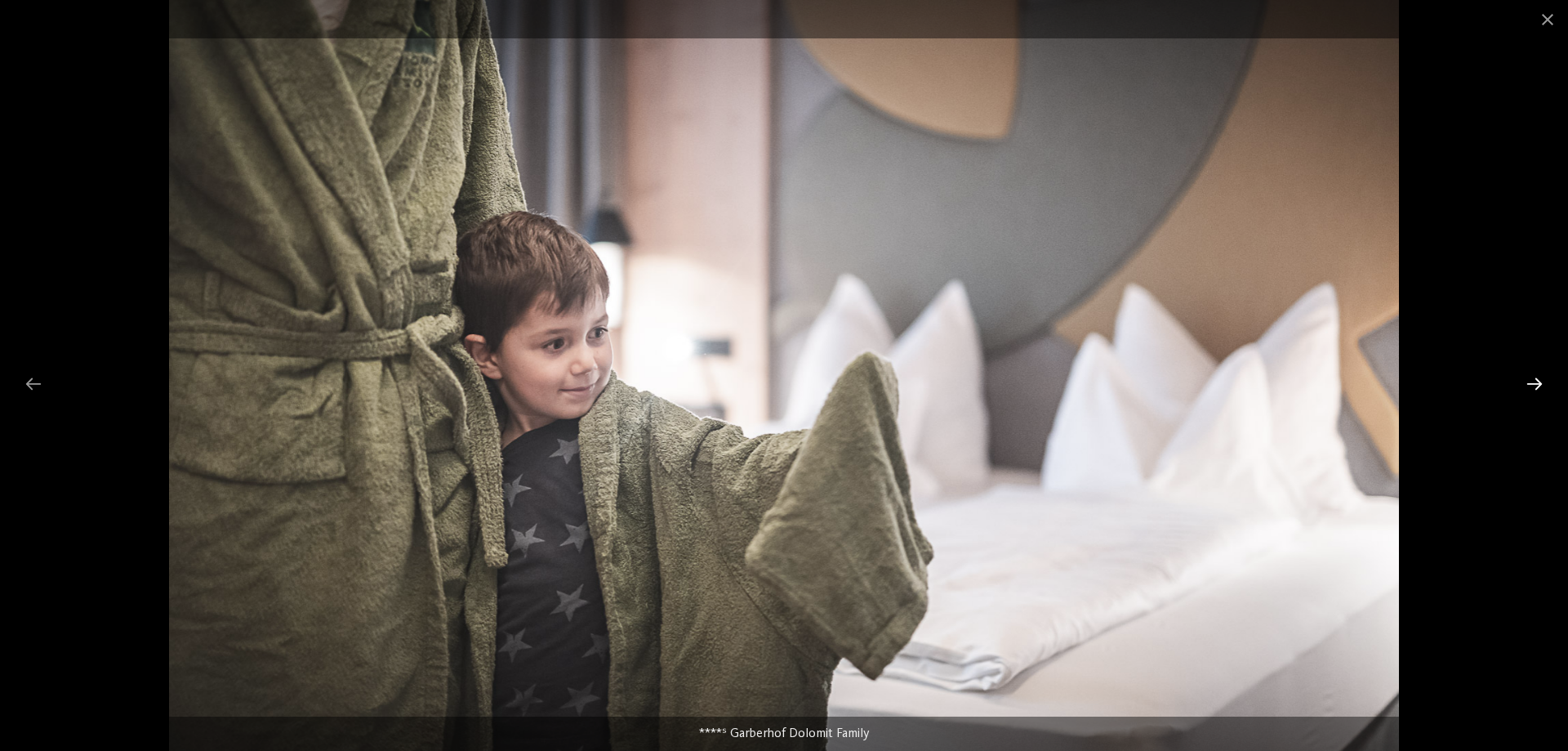
click at [1534, 379] on div at bounding box center [1534, 384] width 34 height 32
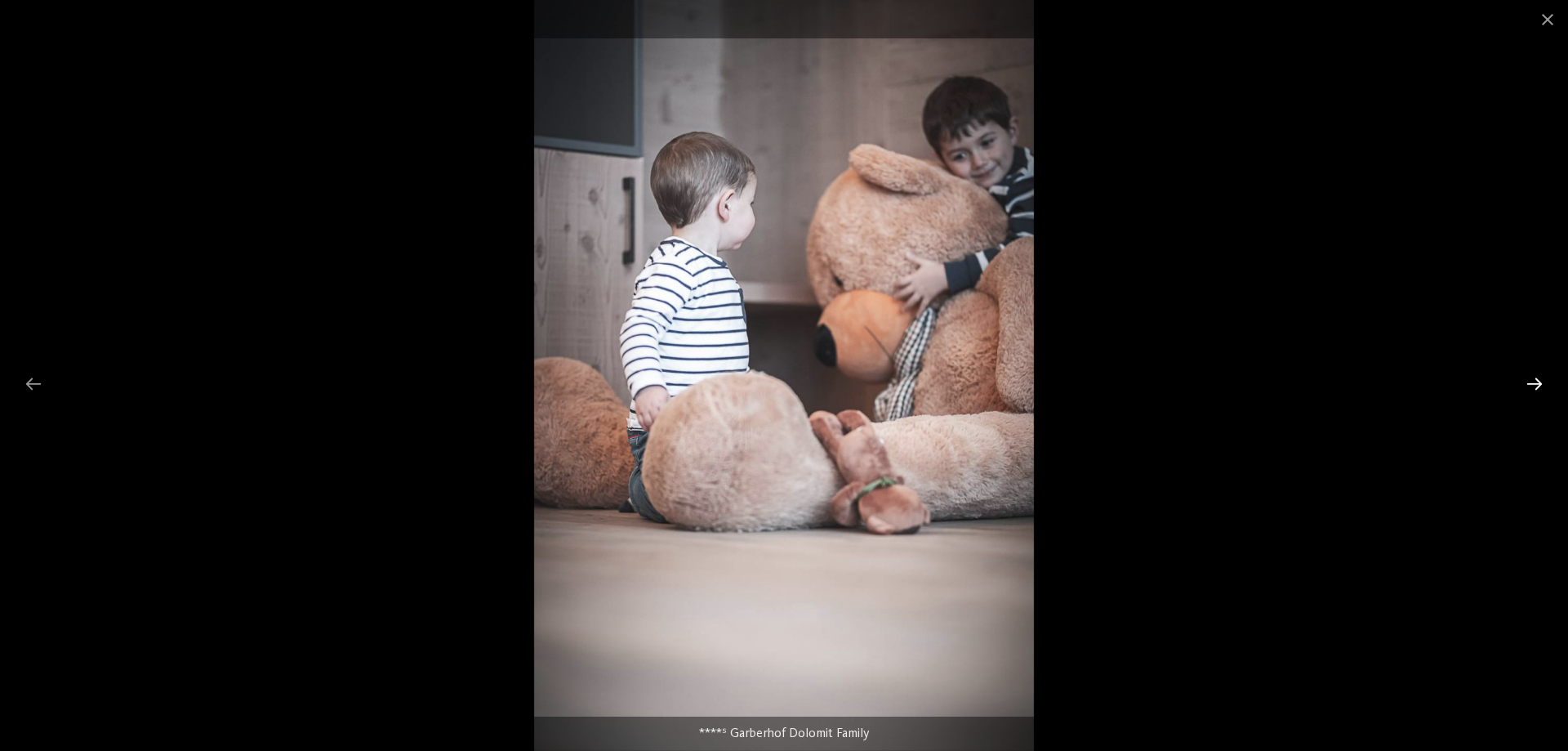
click at [1534, 379] on div at bounding box center [1534, 384] width 34 height 32
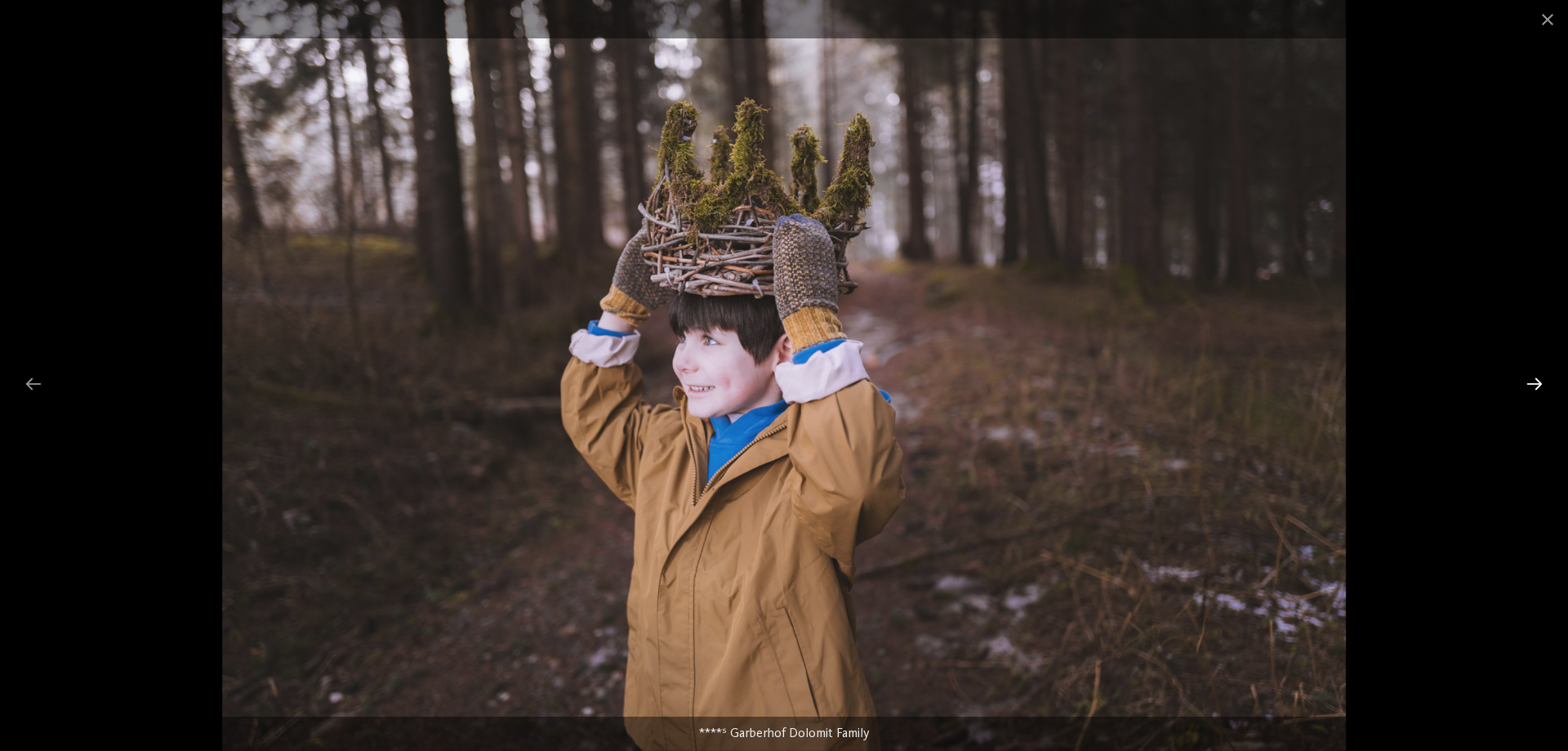
click at [1534, 379] on div at bounding box center [1534, 384] width 34 height 32
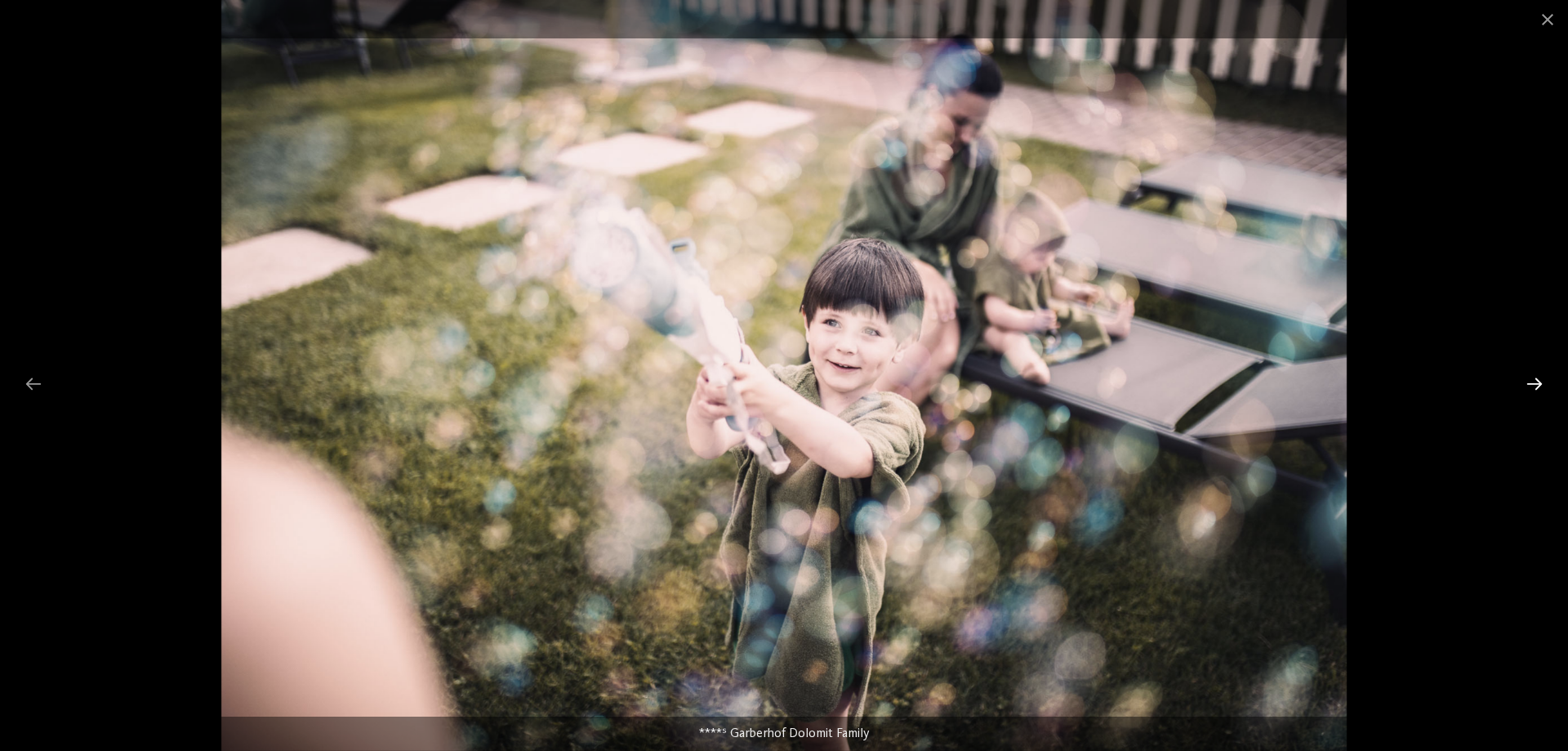
click at [1534, 379] on div at bounding box center [1534, 384] width 34 height 32
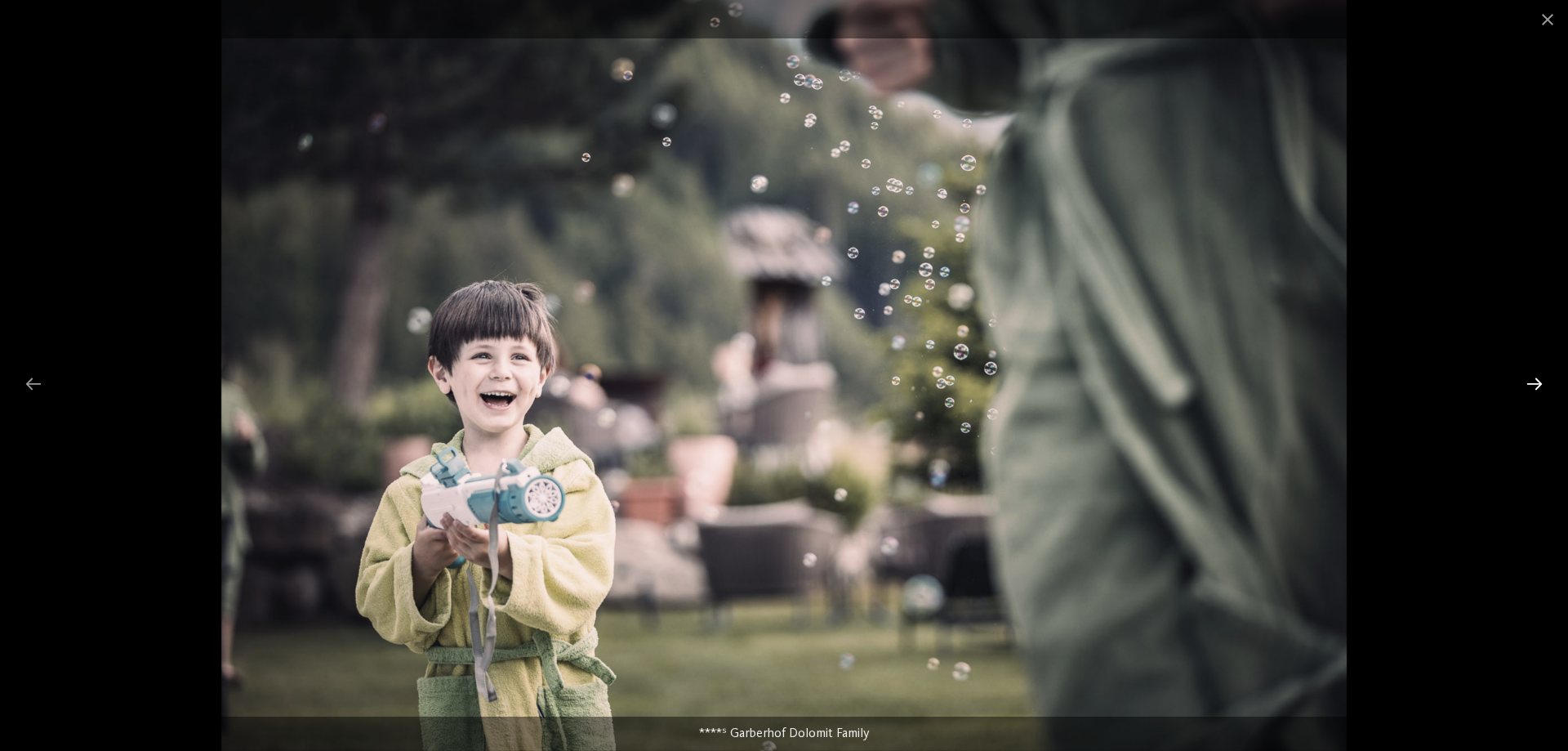
click at [1534, 379] on div at bounding box center [1534, 384] width 34 height 32
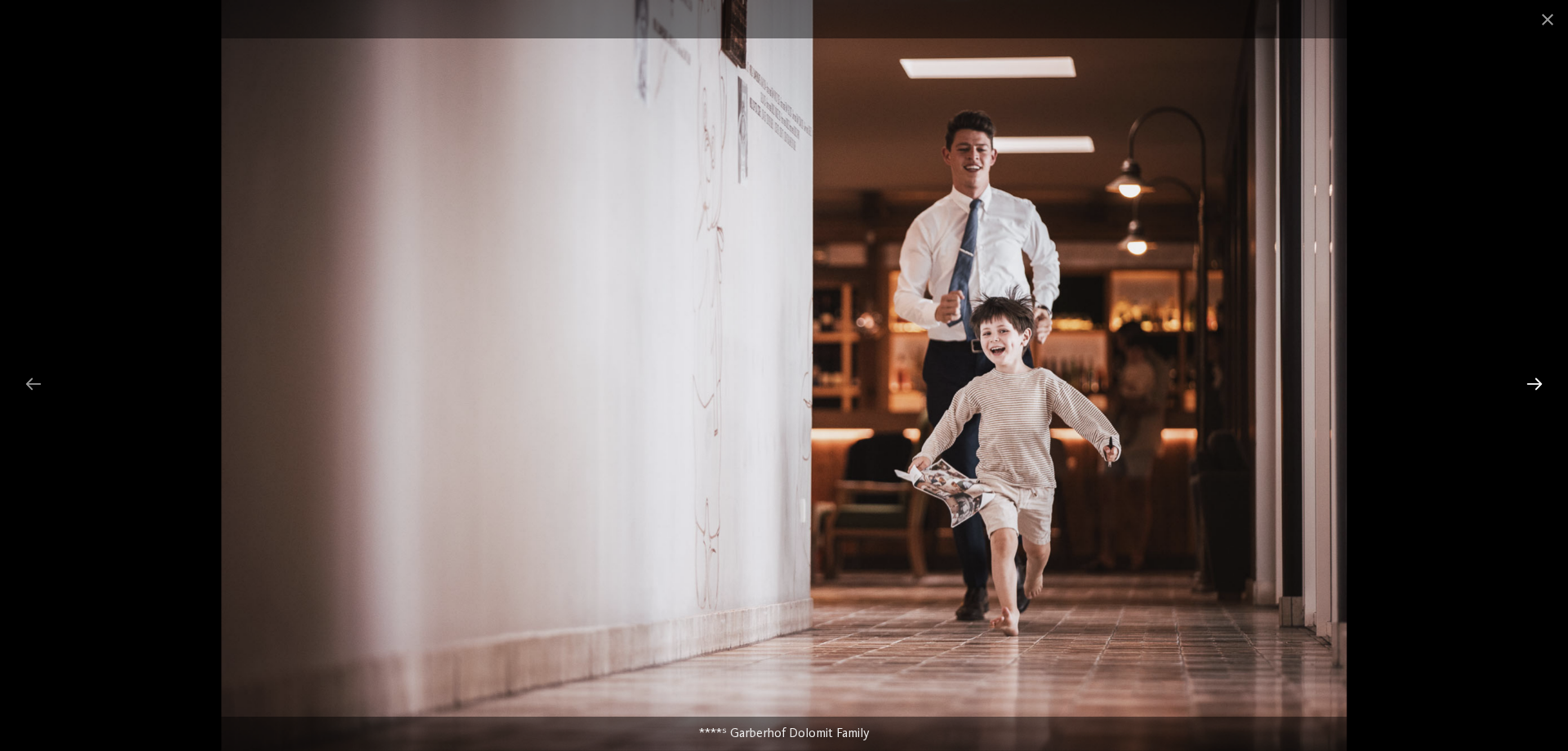
click at [1534, 379] on div at bounding box center [1534, 384] width 34 height 32
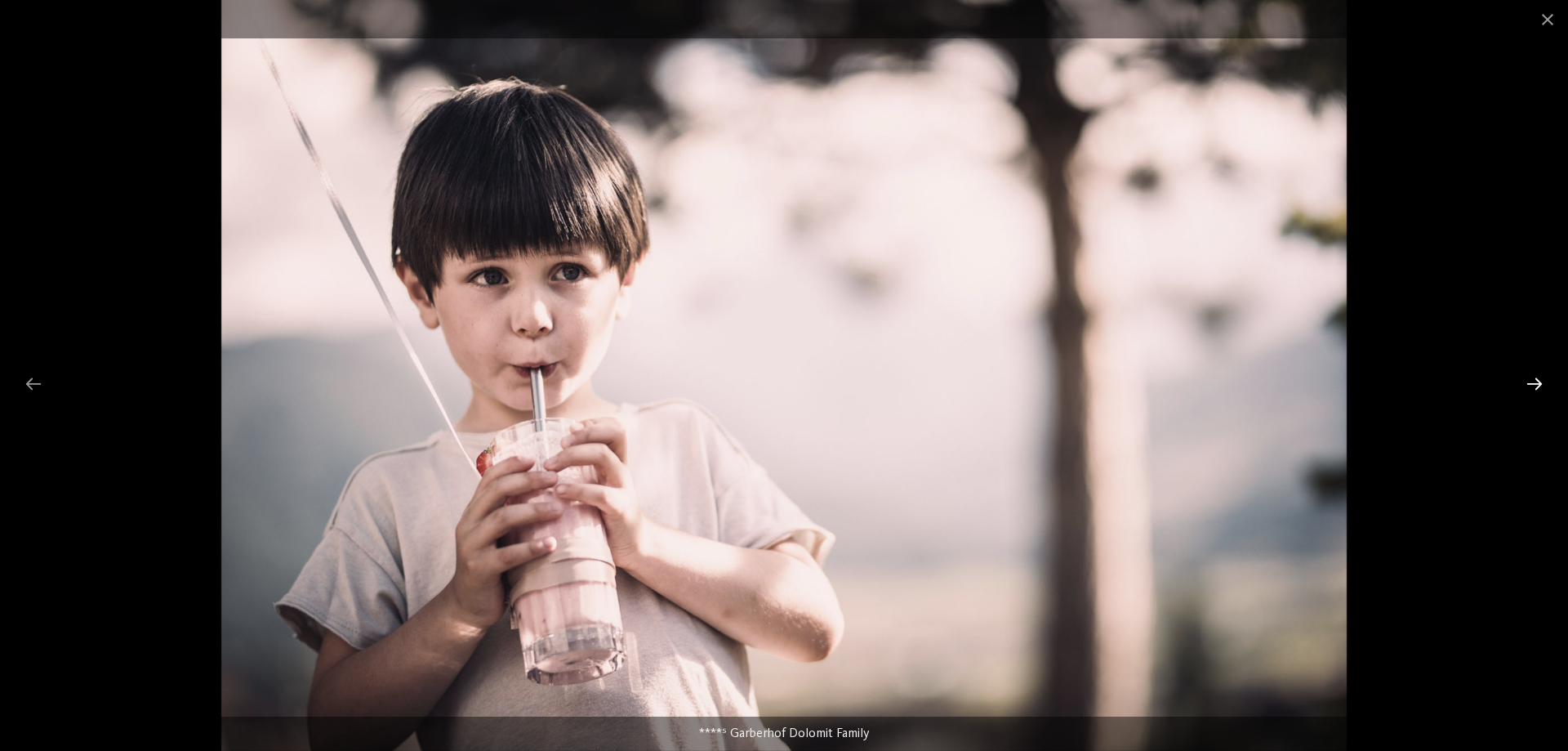
click at [1534, 379] on div at bounding box center [1534, 384] width 34 height 32
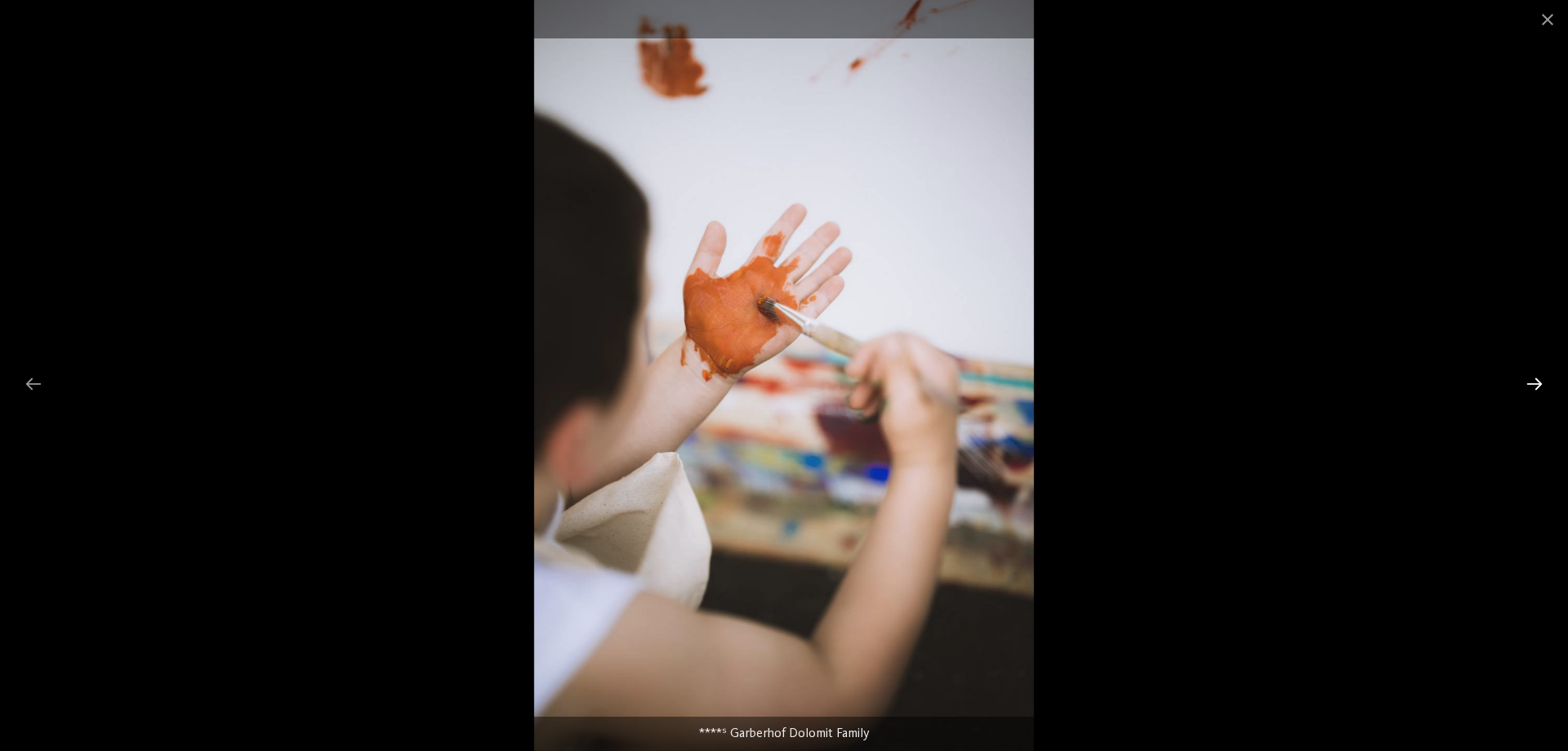
click at [1534, 379] on div at bounding box center [1534, 384] width 34 height 32
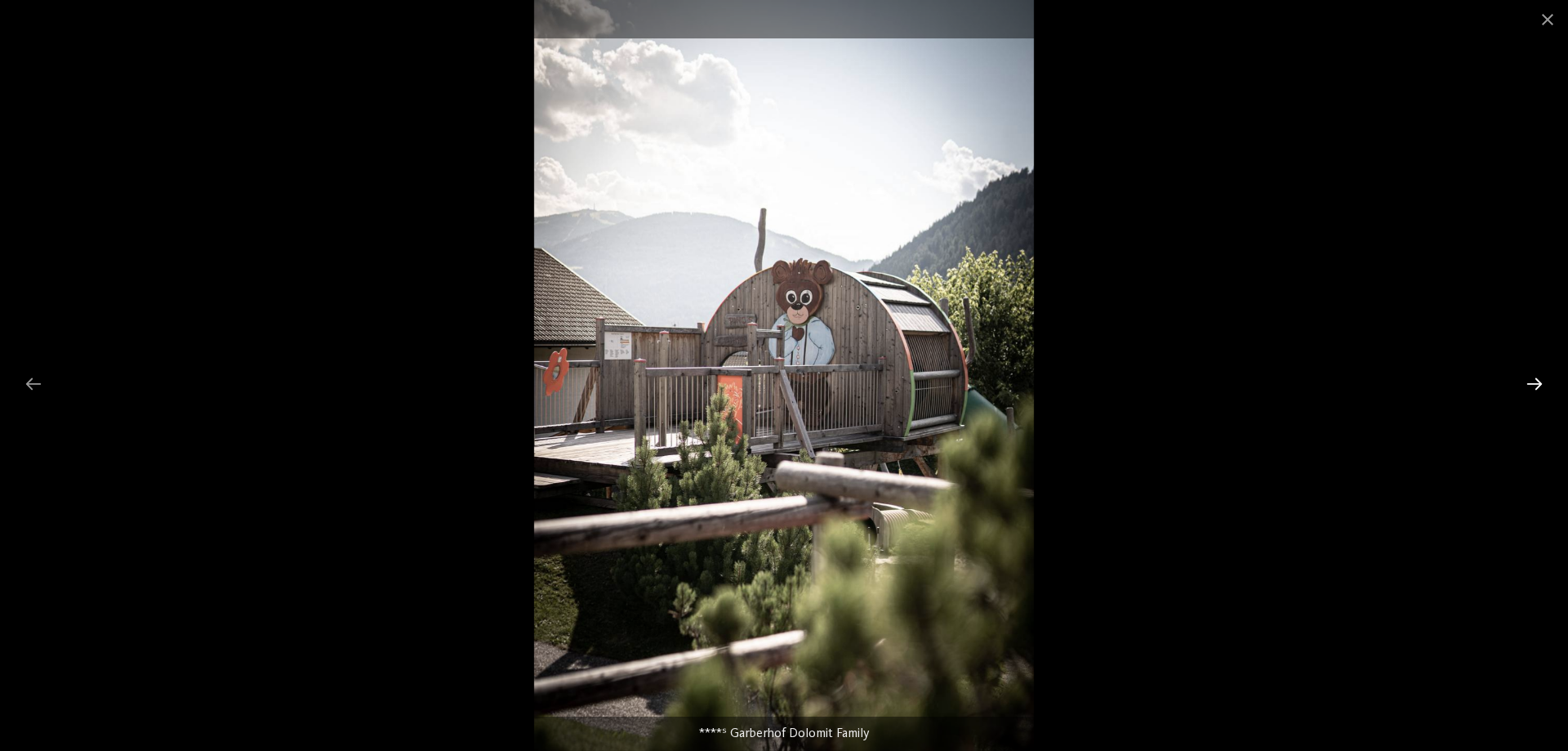
click at [1534, 379] on div at bounding box center [1534, 384] width 34 height 32
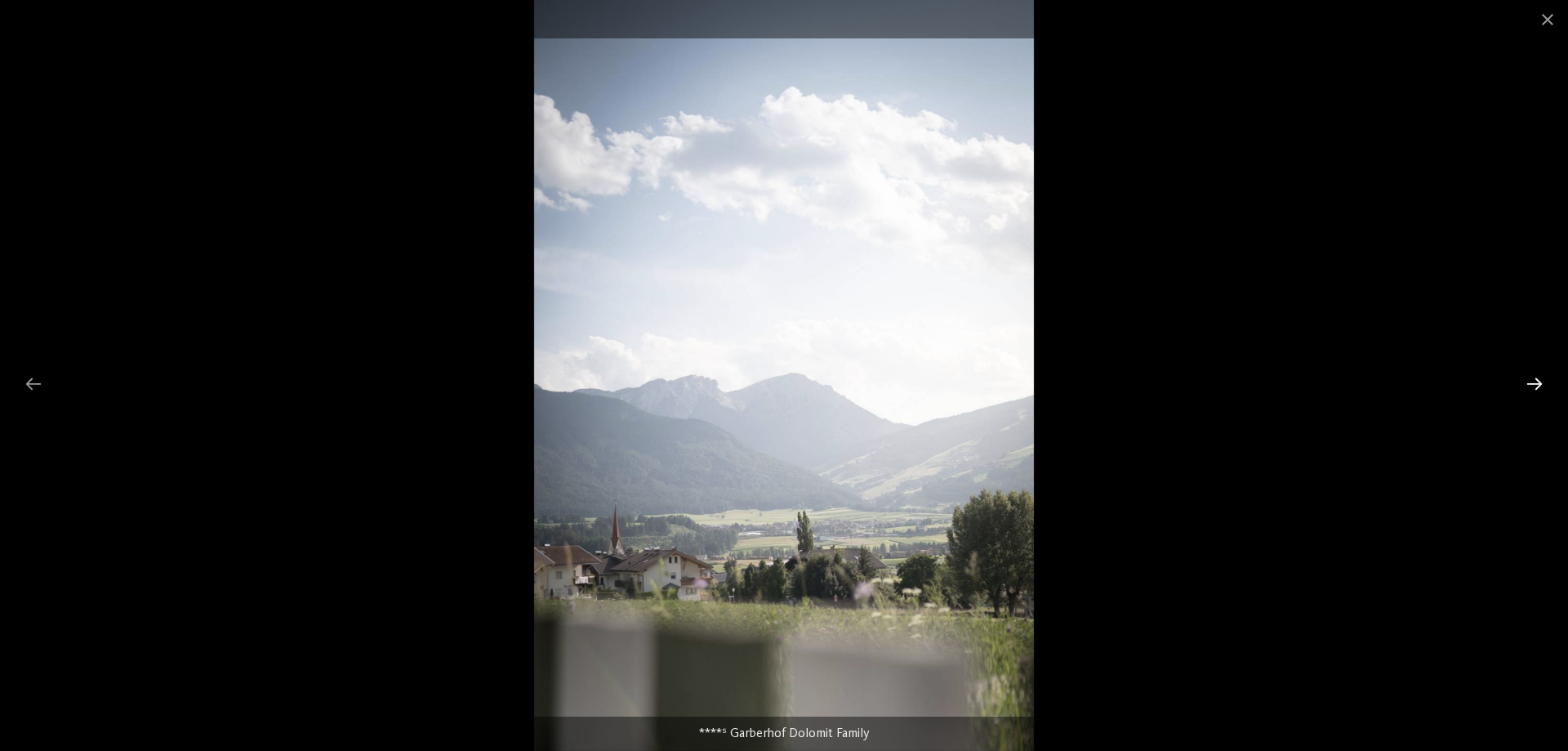
click at [1534, 379] on div at bounding box center [1534, 384] width 34 height 32
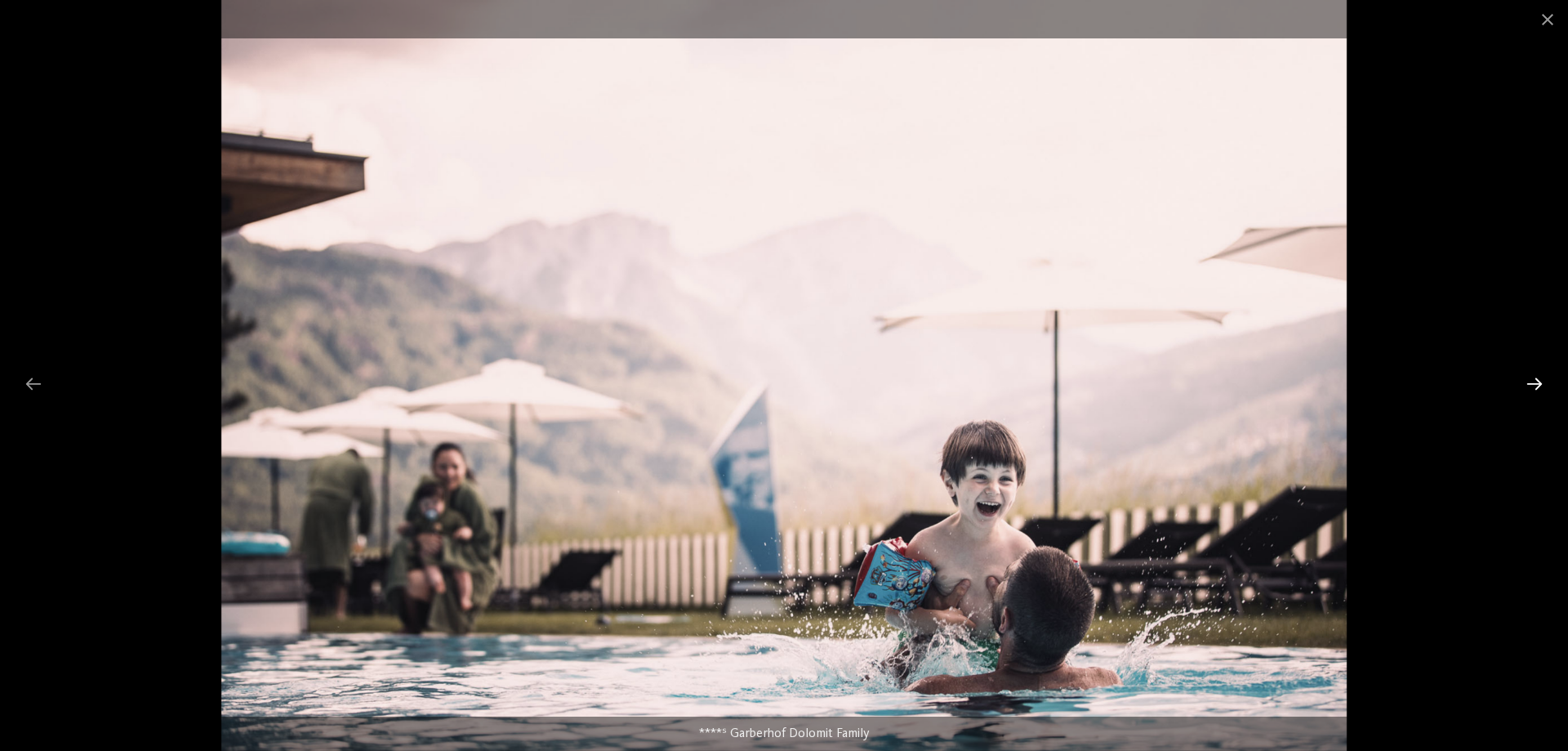
click at [1534, 379] on div at bounding box center [1534, 384] width 34 height 32
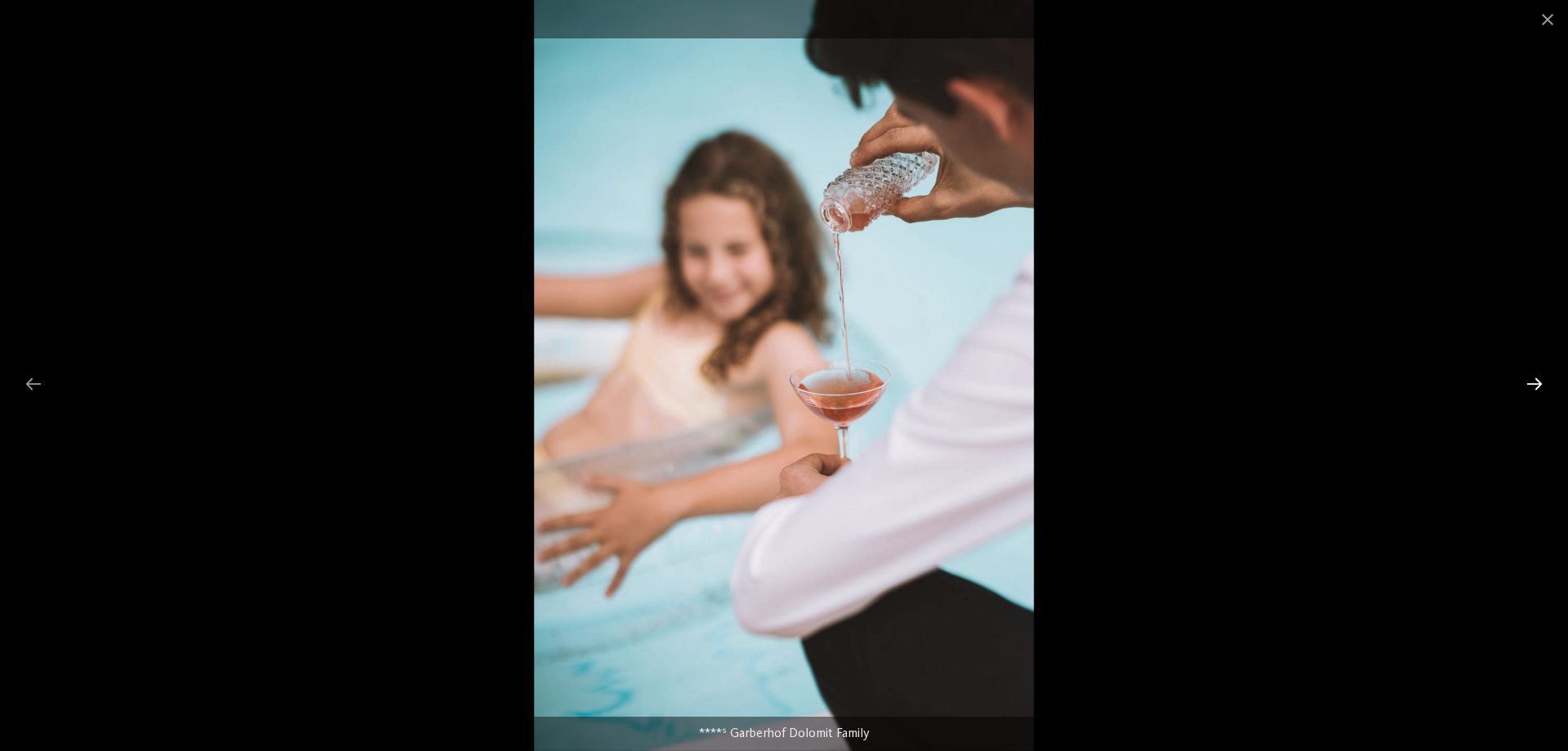
click at [1534, 379] on div at bounding box center [1534, 384] width 34 height 32
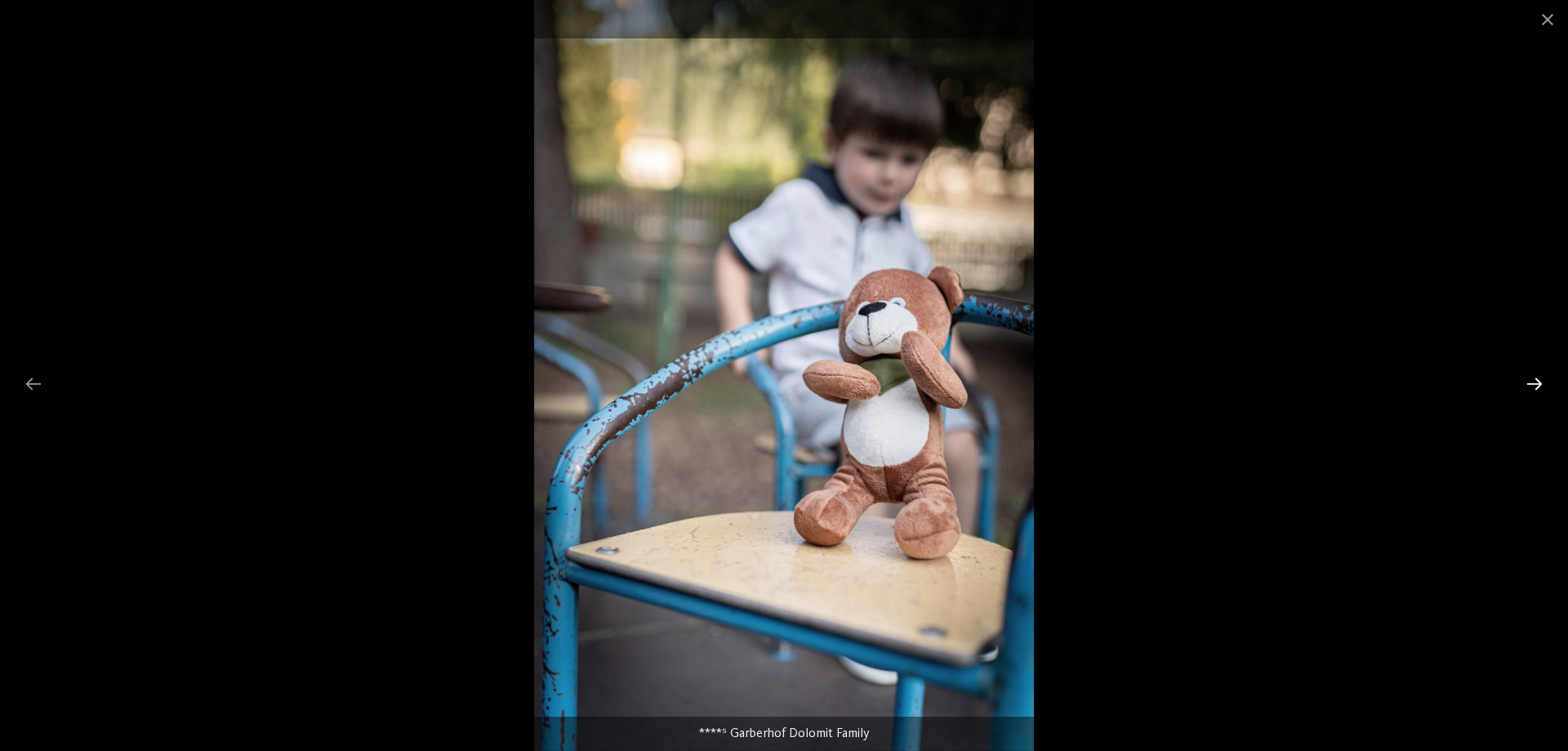
click at [1534, 379] on div at bounding box center [1534, 384] width 34 height 32
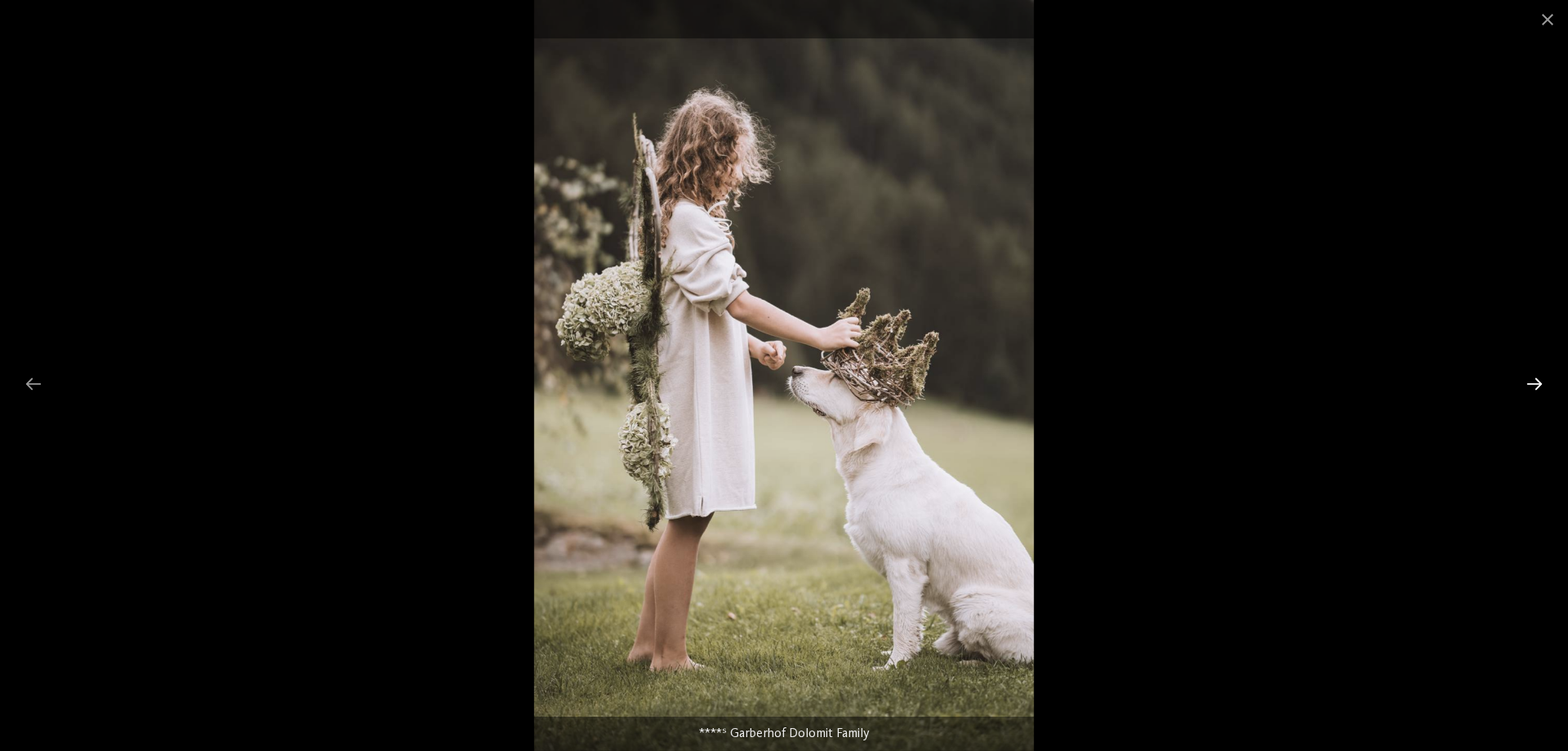
click at [1534, 379] on div at bounding box center [1534, 384] width 34 height 32
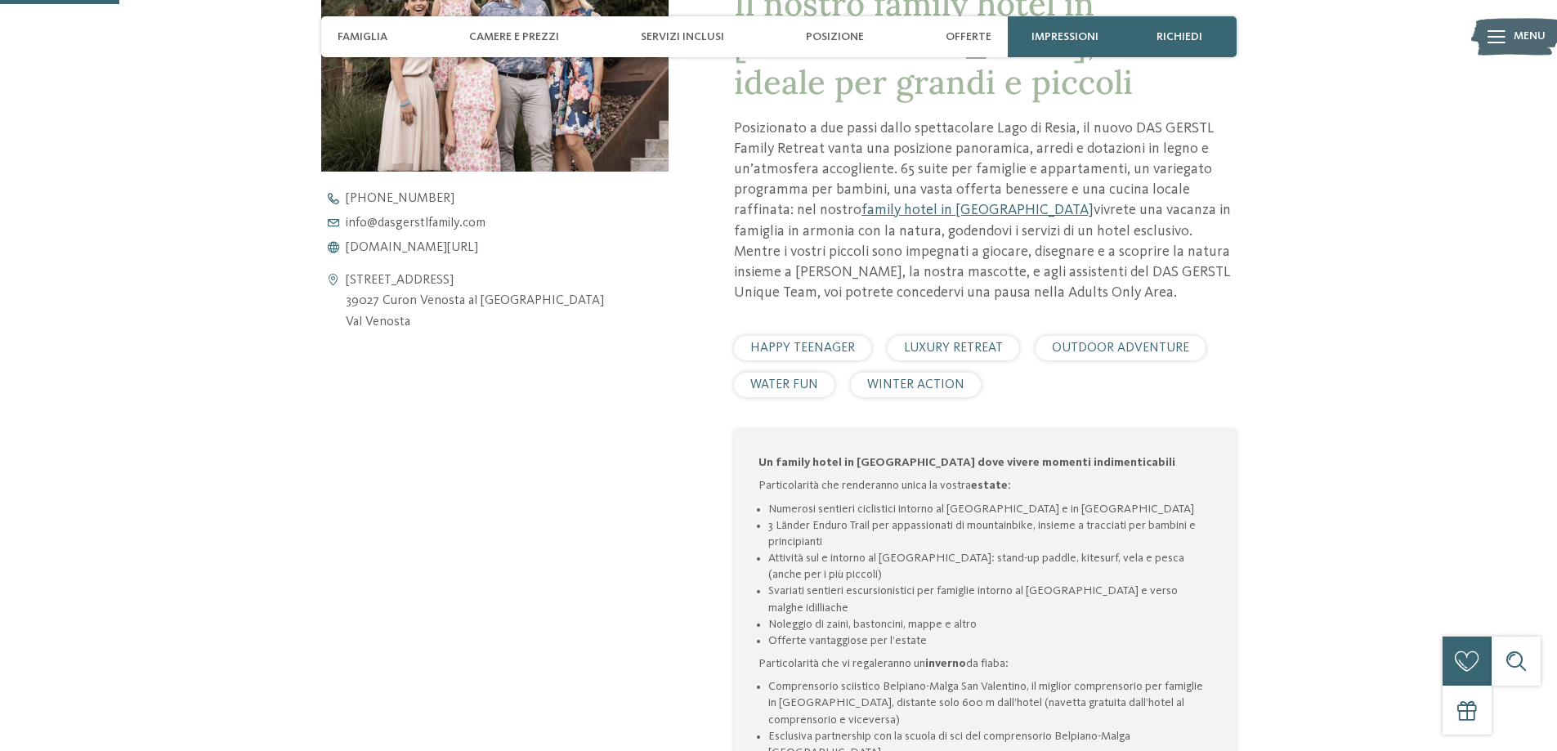
scroll to position [735, 0]
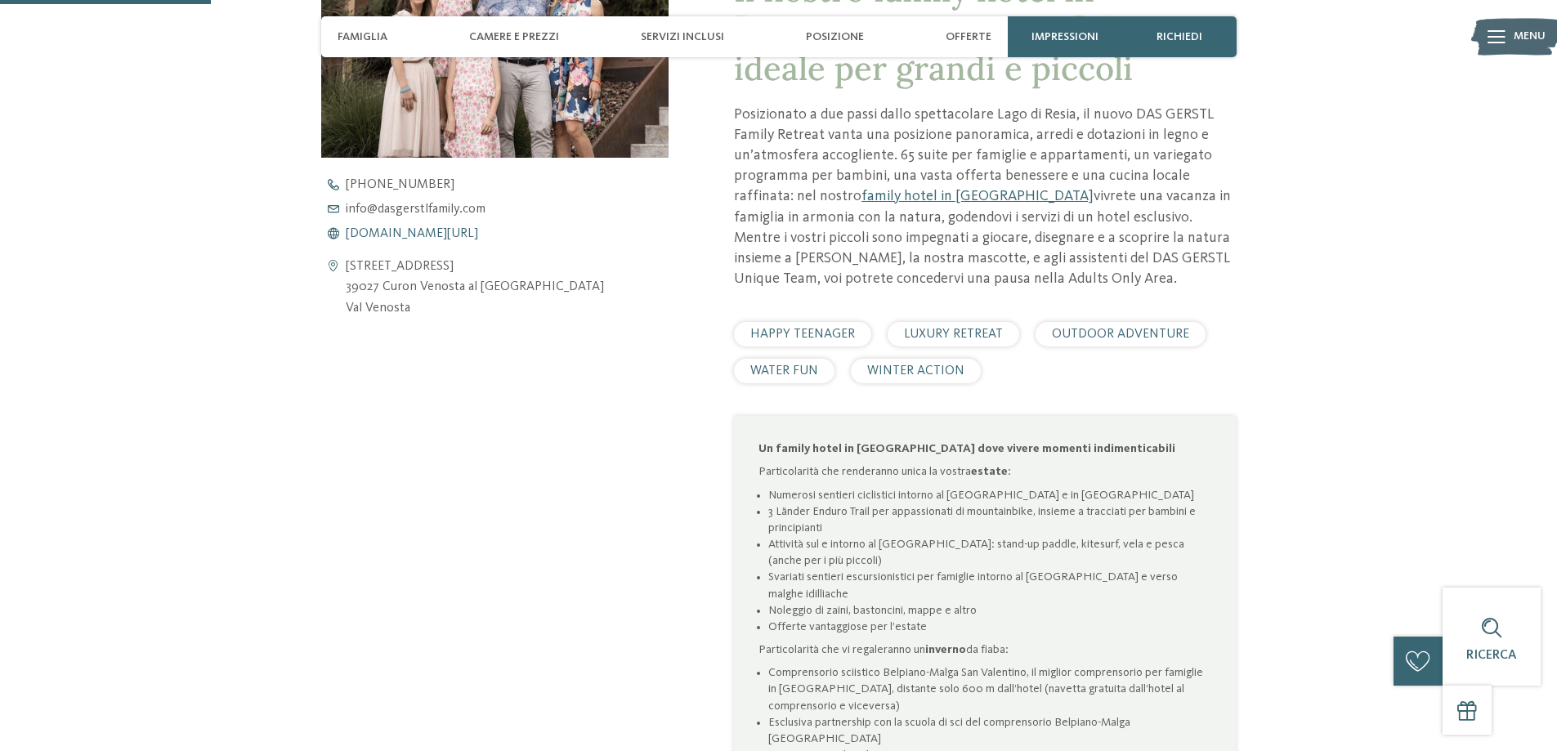
click at [440, 230] on span "www.dasgerstlfamily.com/it" at bounding box center [412, 233] width 132 height 13
